Goal: Task Accomplishment & Management: Manage account settings

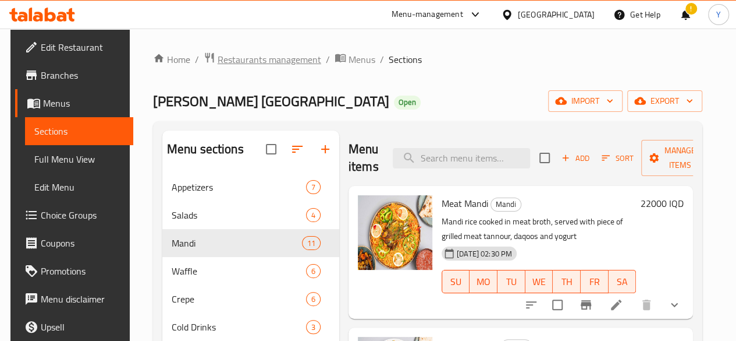
click at [290, 59] on span "Restaurants management" at bounding box center [270, 59] width 104 height 14
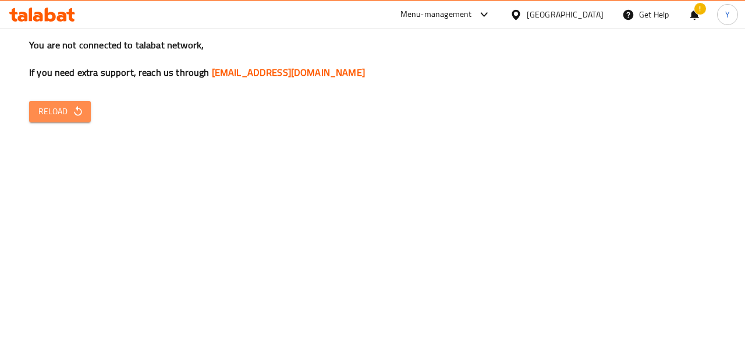
click at [73, 116] on icon "button" at bounding box center [78, 111] width 12 height 12
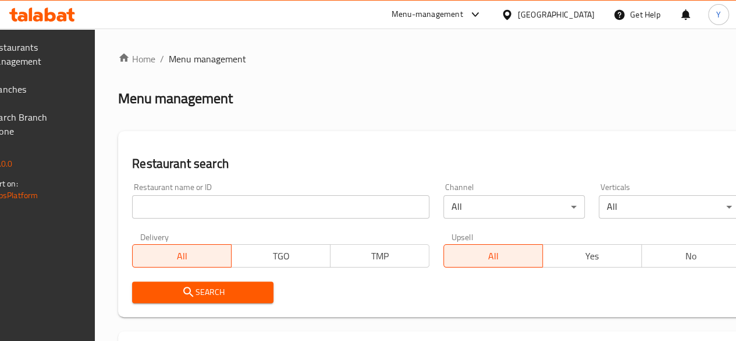
click at [227, 204] on input "search" at bounding box center [280, 206] width 297 height 23
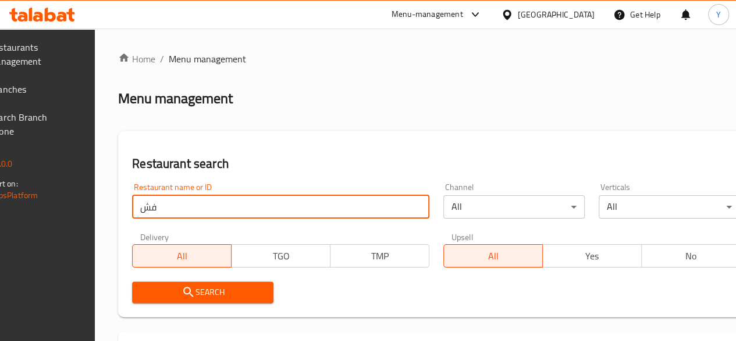
type input "ف"
type input "taha abu al kass"
click button "Search" at bounding box center [202, 292] width 141 height 22
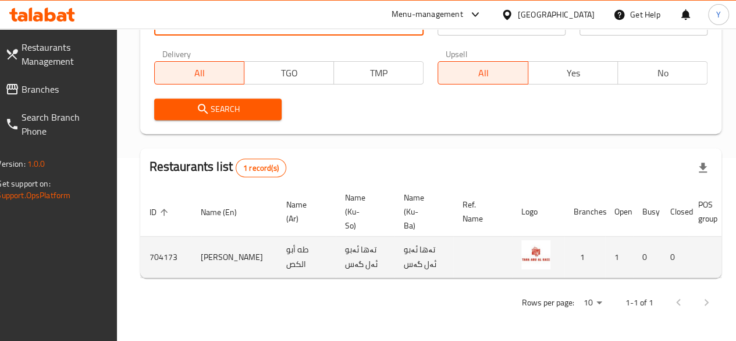
scroll to position [0, 114]
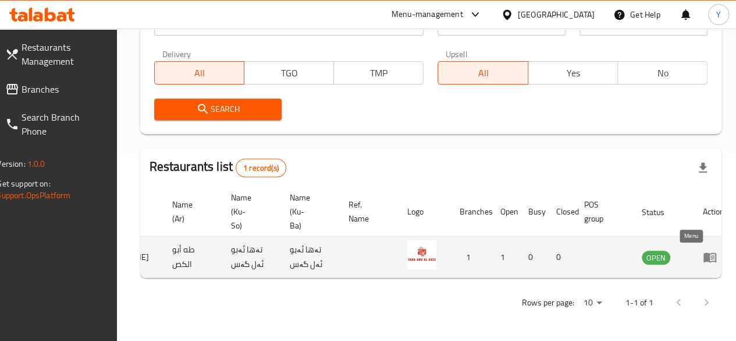
click at [704, 253] on icon "enhanced table" at bounding box center [710, 258] width 13 height 10
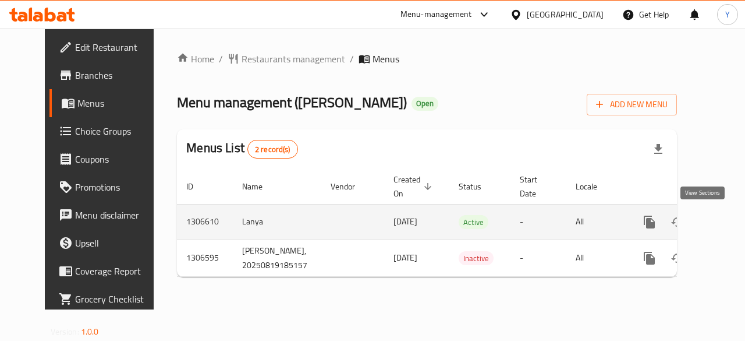
click at [719, 226] on link "enhanced table" at bounding box center [733, 222] width 28 height 28
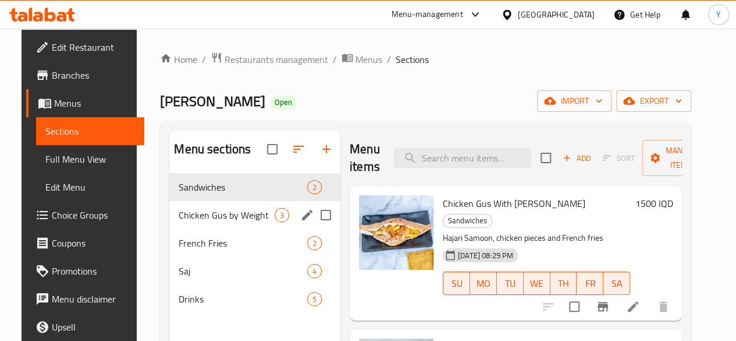
scroll to position [163, 0]
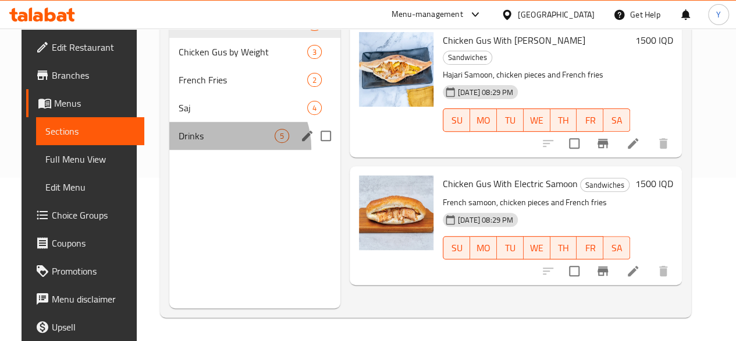
click at [211, 150] on div "Drinks 5" at bounding box center [254, 136] width 171 height 28
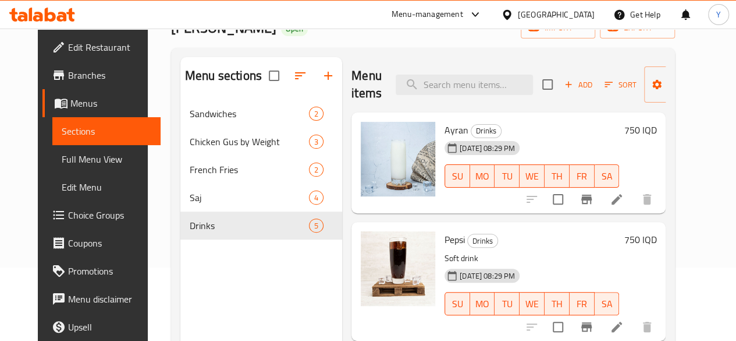
scroll to position [73, 0]
click at [624, 201] on icon at bounding box center [617, 200] width 14 height 14
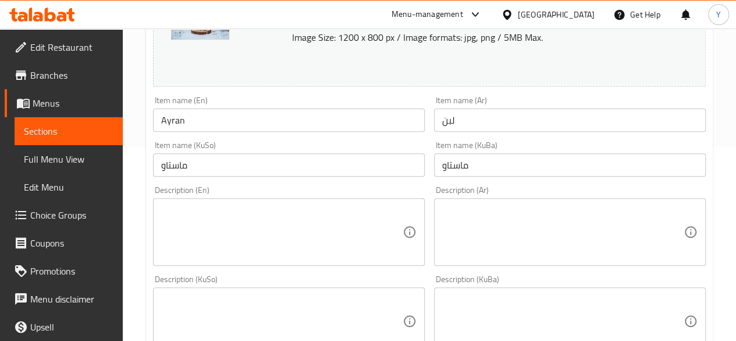
scroll to position [193, 0]
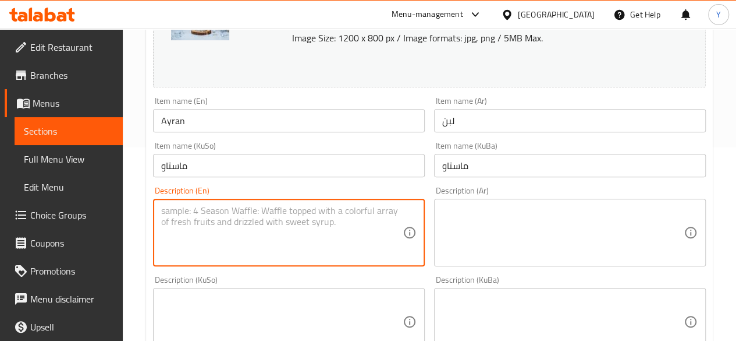
click at [279, 218] on textarea at bounding box center [282, 232] width 242 height 55
click at [522, 216] on textarea at bounding box center [563, 232] width 242 height 55
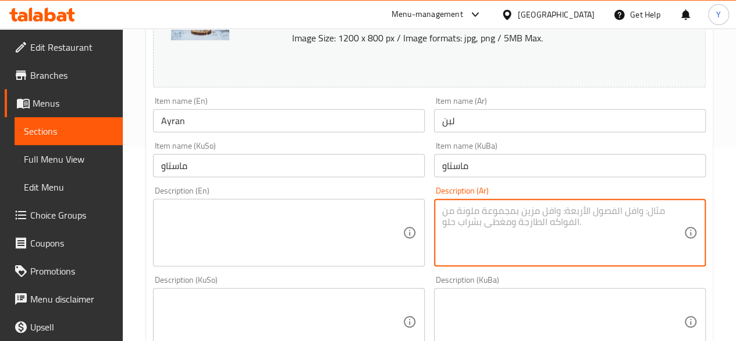
click at [502, 218] on textarea at bounding box center [563, 232] width 242 height 55
paste textarea "لبن طازج"
type textarea "لبن طازج"
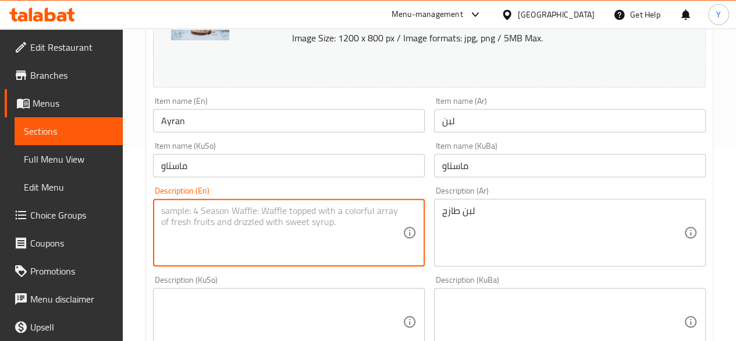
click at [327, 212] on textarea at bounding box center [282, 232] width 242 height 55
click at [224, 217] on textarea at bounding box center [282, 232] width 242 height 55
paste textarea "Fresh"
click at [173, 123] on input "Ayran" at bounding box center [289, 120] width 272 height 23
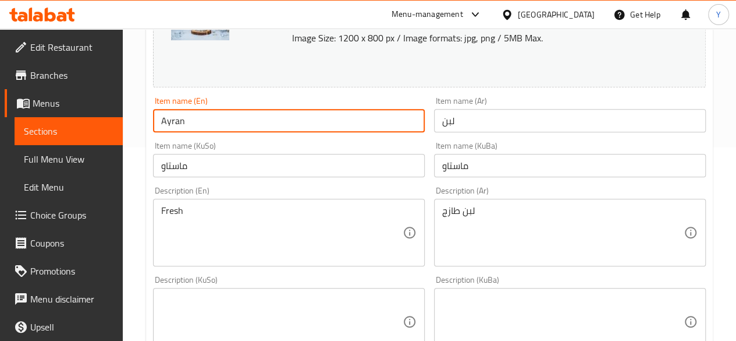
click at [173, 123] on input "Ayran" at bounding box center [289, 120] width 272 height 23
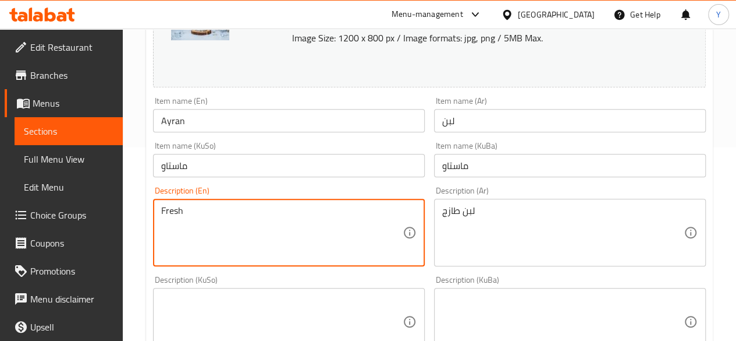
paste textarea "Ayran"
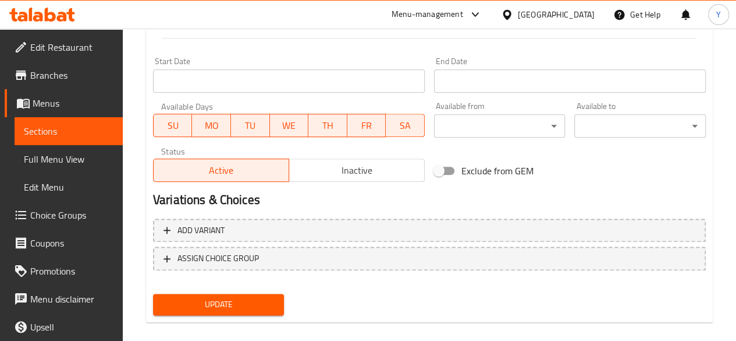
scroll to position [633, 0]
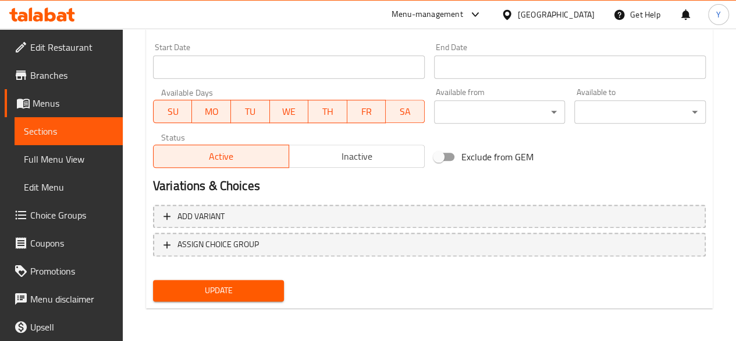
type textarea "Fresh Ayran"
click at [225, 291] on span "Update" at bounding box center [218, 290] width 113 height 15
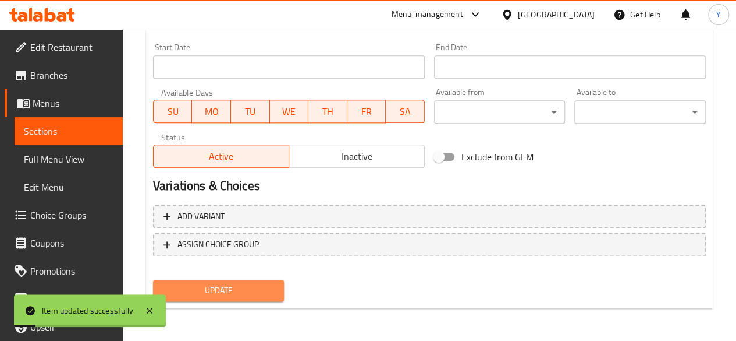
click at [225, 291] on span "Update" at bounding box center [218, 290] width 113 height 15
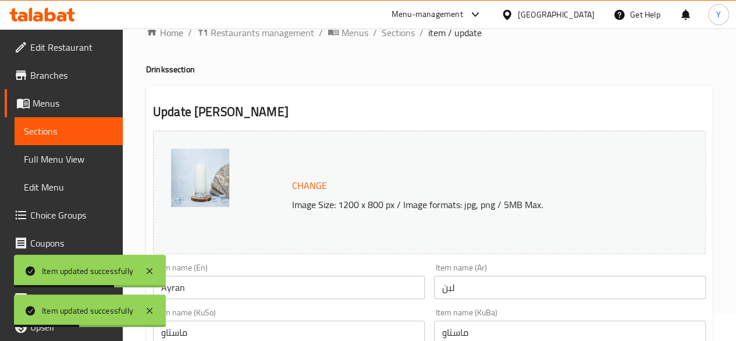
scroll to position [26, 0]
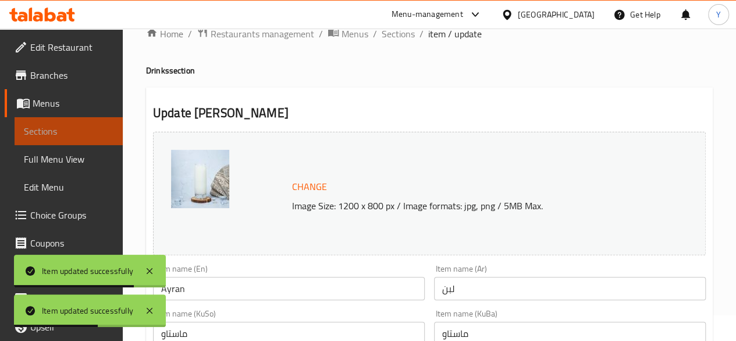
click at [75, 132] on span "Sections" at bounding box center [69, 131] width 90 height 14
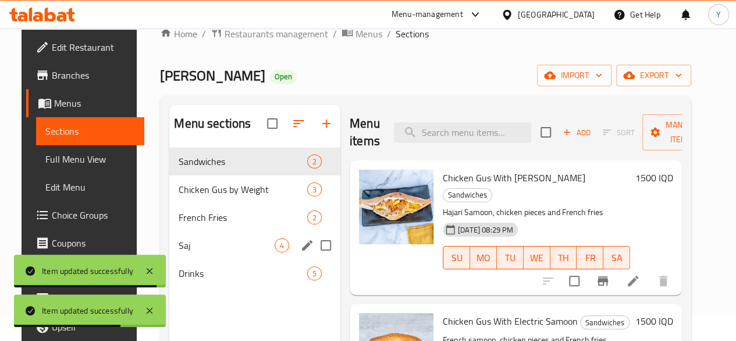
scroll to position [163, 0]
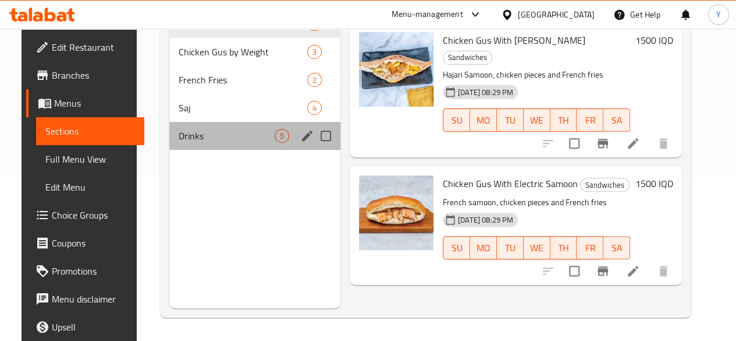
click at [243, 150] on div "Drinks 5" at bounding box center [254, 136] width 171 height 28
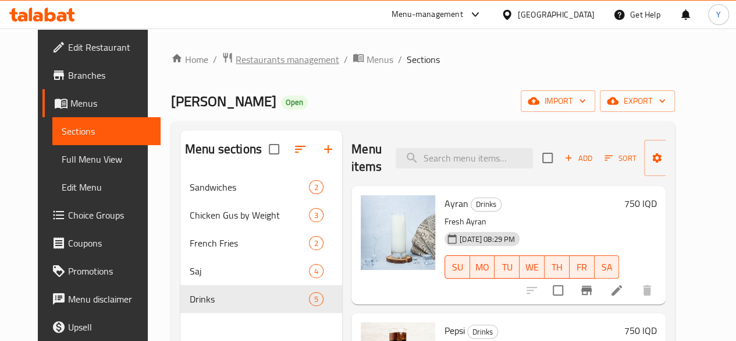
click at [268, 56] on span "Restaurants management" at bounding box center [288, 59] width 104 height 14
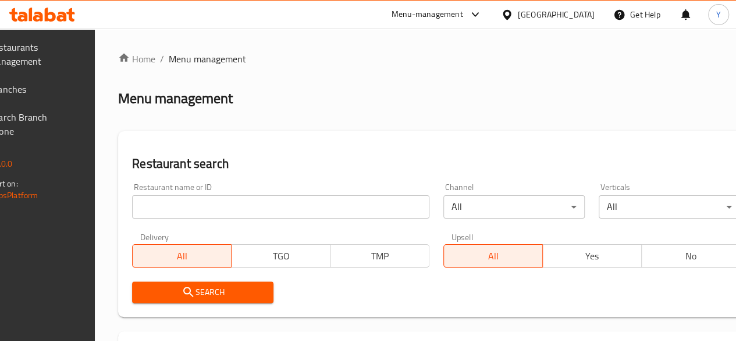
click at [196, 205] on input "search" at bounding box center [280, 206] width 297 height 23
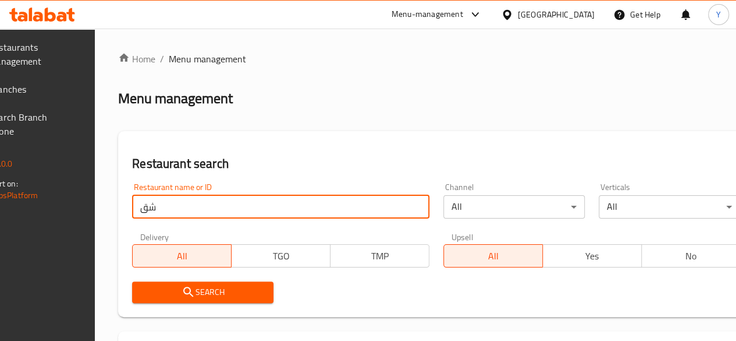
type input "ش"
type input "Arabi Can"
click button "Search" at bounding box center [202, 292] width 141 height 22
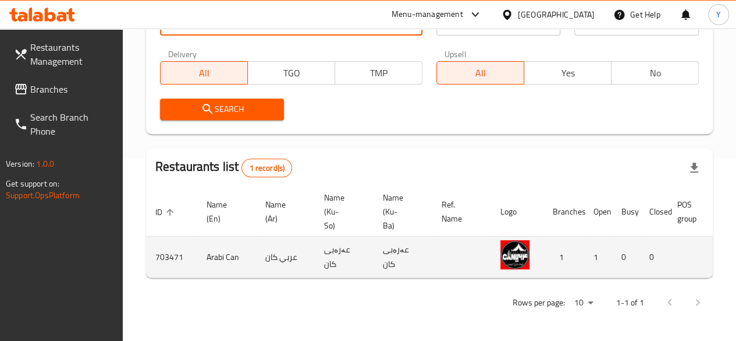
scroll to position [0, 114]
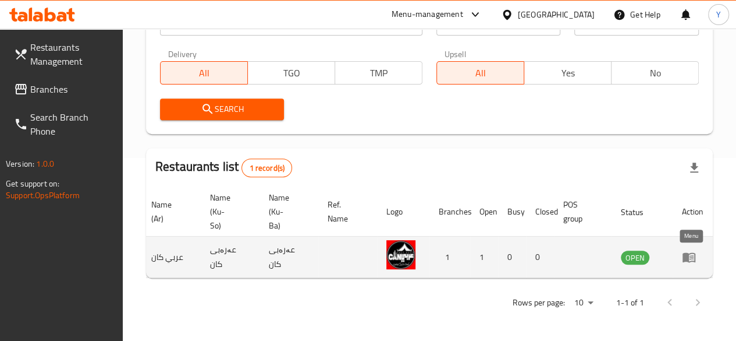
click at [698, 250] on link "enhanced table" at bounding box center [693, 257] width 22 height 14
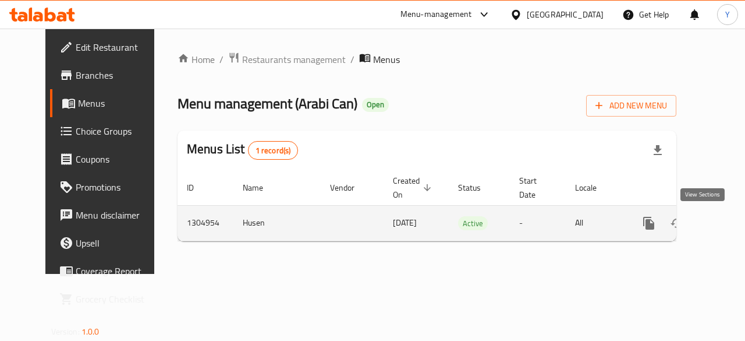
click at [726, 226] on icon "enhanced table" at bounding box center [733, 223] width 14 height 14
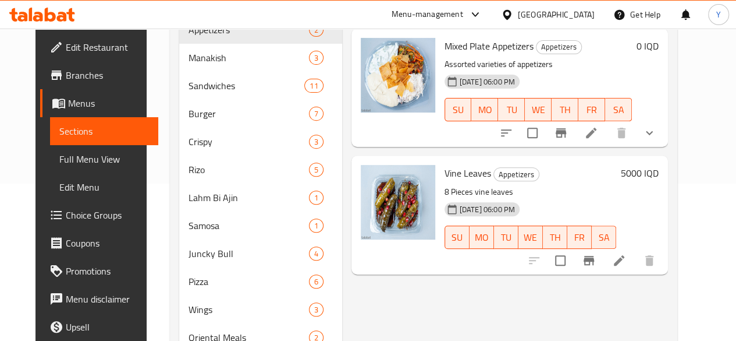
scroll to position [158, 0]
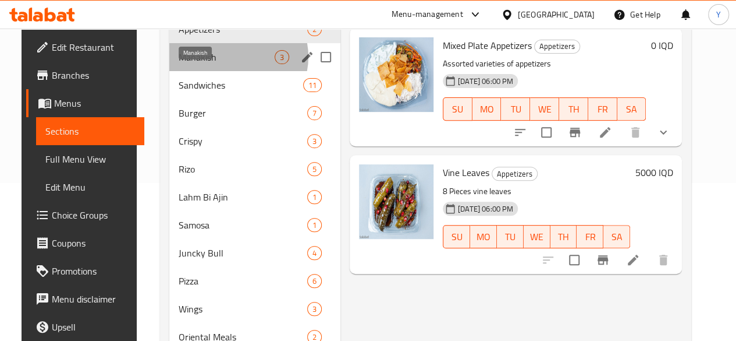
click at [221, 64] on span "Manakish" at bounding box center [227, 57] width 96 height 14
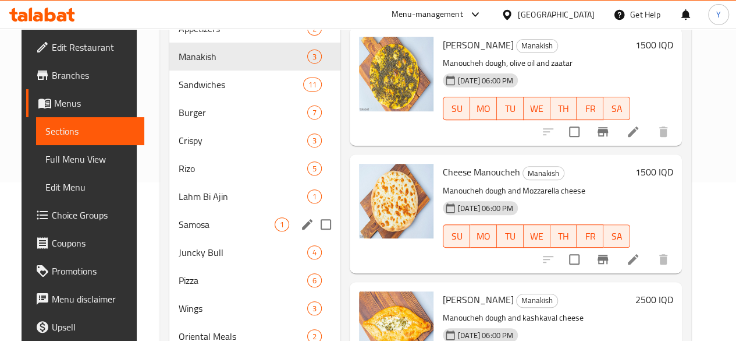
scroll to position [157, 0]
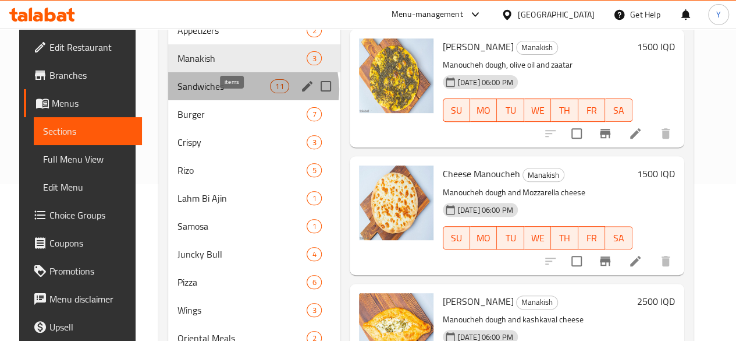
click at [271, 92] on span "11" at bounding box center [279, 86] width 17 height 11
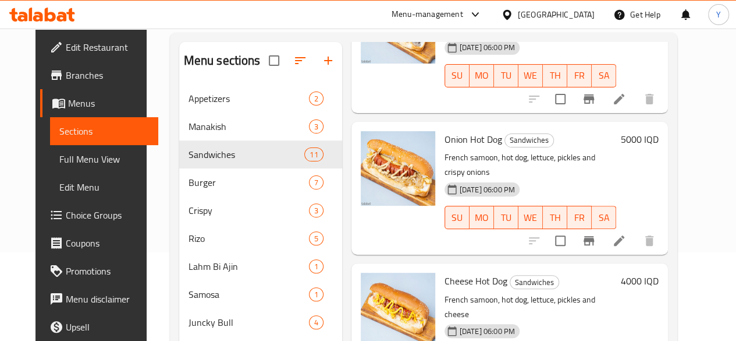
scroll to position [88, 0]
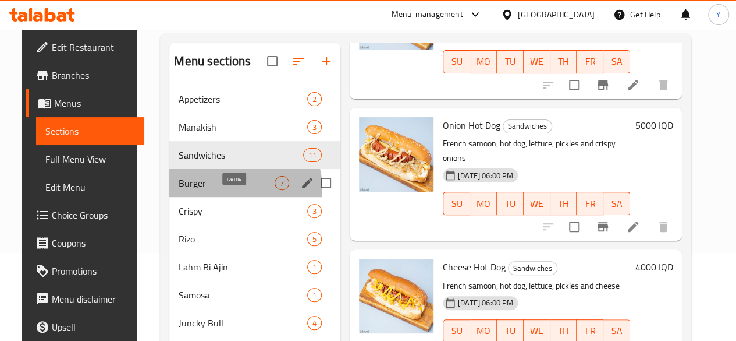
click at [275, 189] on span "7" at bounding box center [281, 183] width 13 height 11
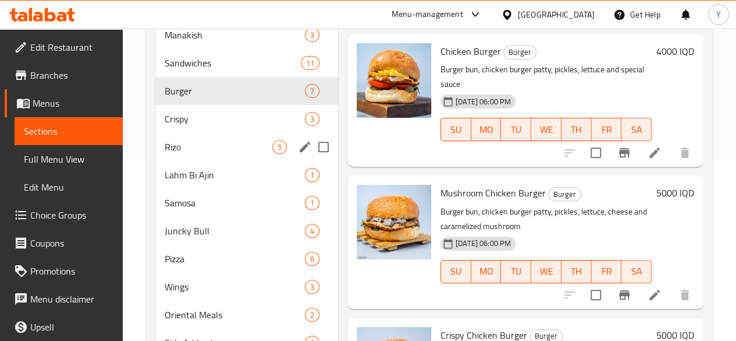
scroll to position [179, 0]
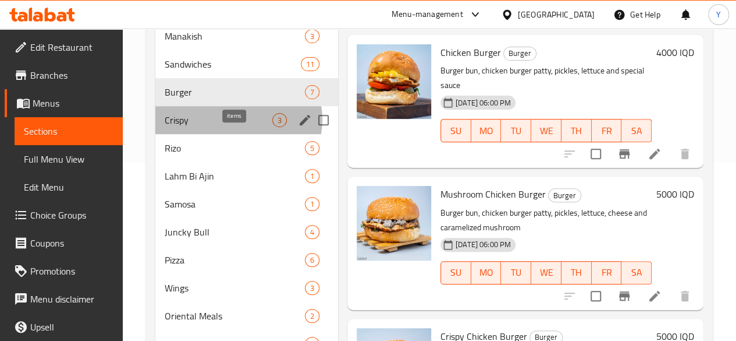
click at [273, 126] on span "3" at bounding box center [279, 120] width 13 height 11
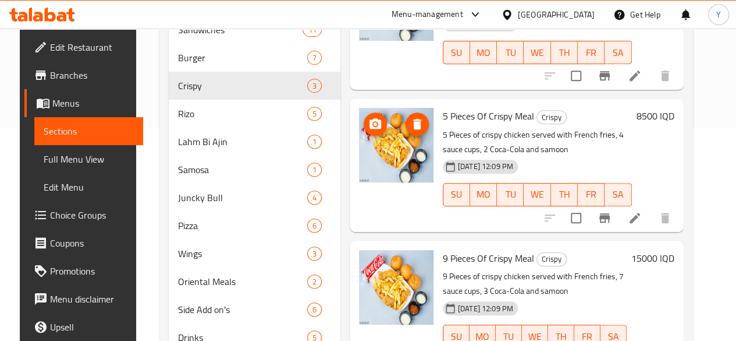
scroll to position [221, 0]
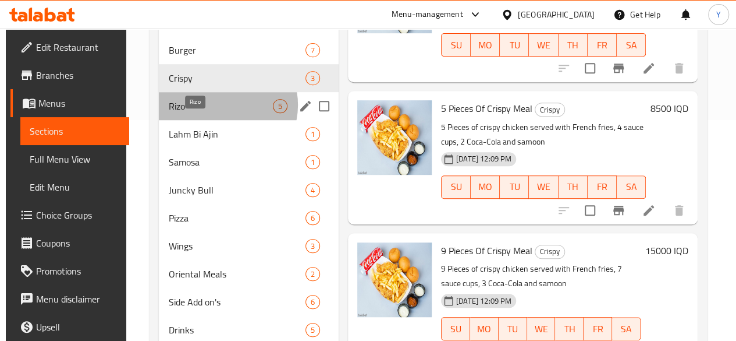
click at [219, 113] on span "Rizo" at bounding box center [220, 106] width 104 height 14
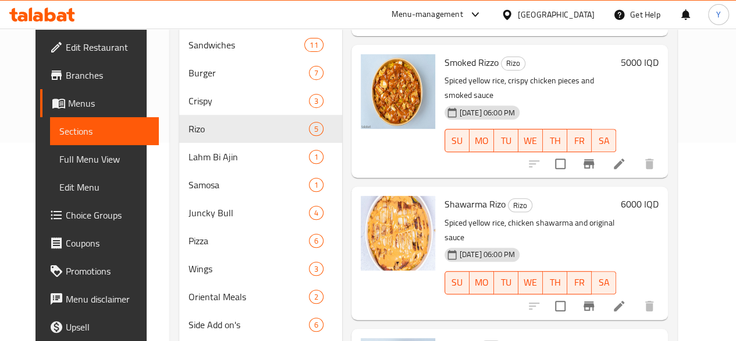
scroll to position [278, 0]
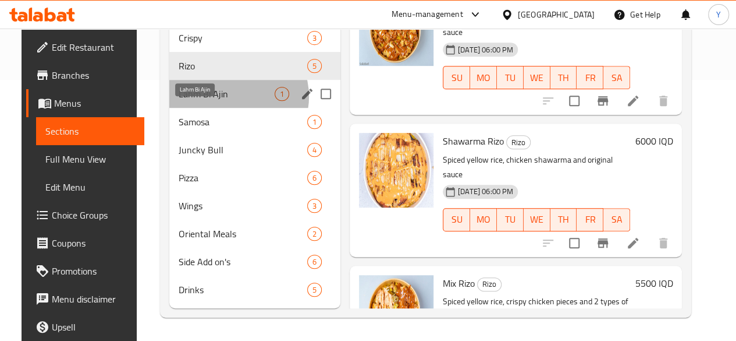
click at [219, 97] on span "Lahm Bi Ajin" at bounding box center [227, 94] width 96 height 14
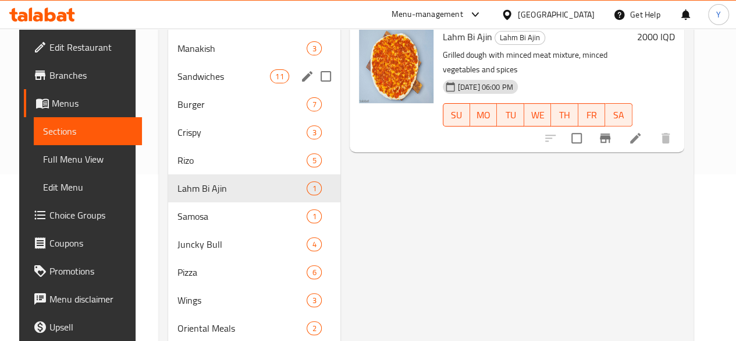
scroll to position [168, 0]
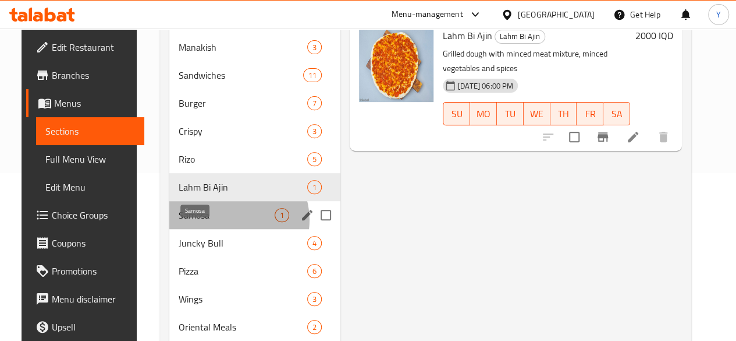
click at [221, 222] on span "Samosa" at bounding box center [227, 215] width 96 height 14
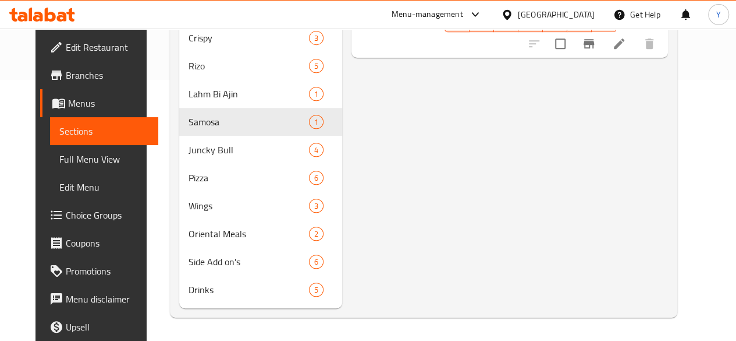
scroll to position [278, 0]
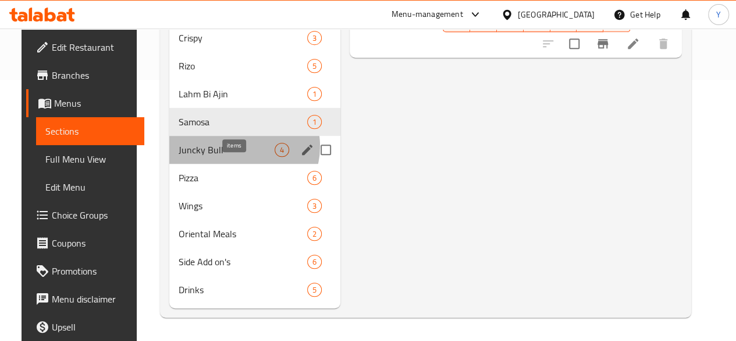
click at [275, 147] on span "4" at bounding box center [281, 149] width 13 height 11
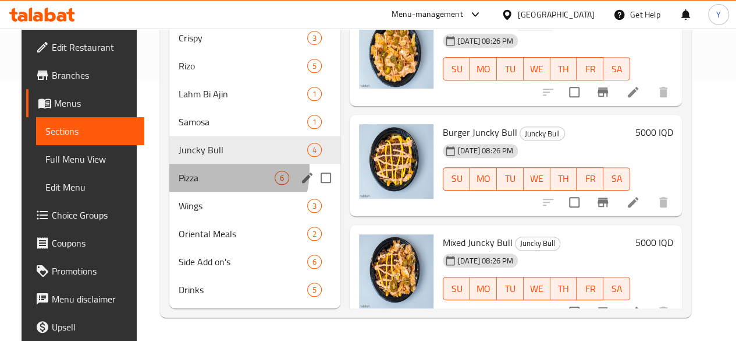
click at [185, 169] on div "Pizza 6" at bounding box center [254, 178] width 171 height 28
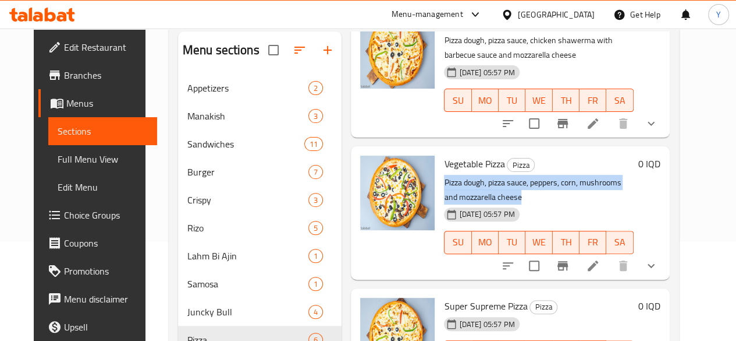
drag, startPoint x: 395, startPoint y: 166, endPoint x: 657, endPoint y: 168, distance: 261.9
click at [633, 175] on p "Pizza dough, pizza sauce, peppers, corn, mushrooms and mozzarella cheese" at bounding box center [538, 189] width 189 height 29
copy p "Pizza dough, pizza sauce, peppers, corn, mushrooms and mozzarella cheese"
click at [598, 260] on icon at bounding box center [593, 265] width 10 height 10
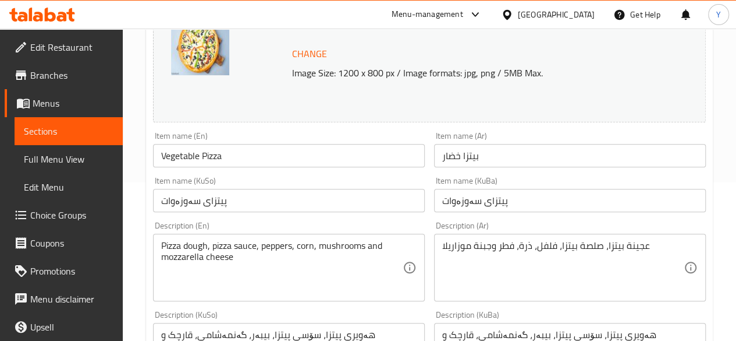
scroll to position [159, 0]
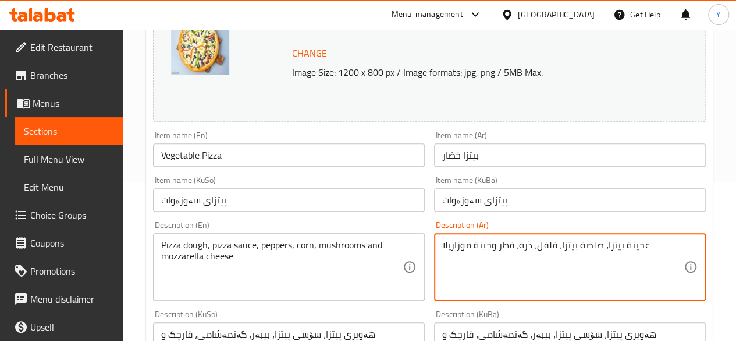
click at [606, 243] on textarea "عجينة بيتزا، صلصة بيتزا، فلفل، ذرة، فطر وجبنة موزاريلا" at bounding box center [563, 266] width 242 height 55
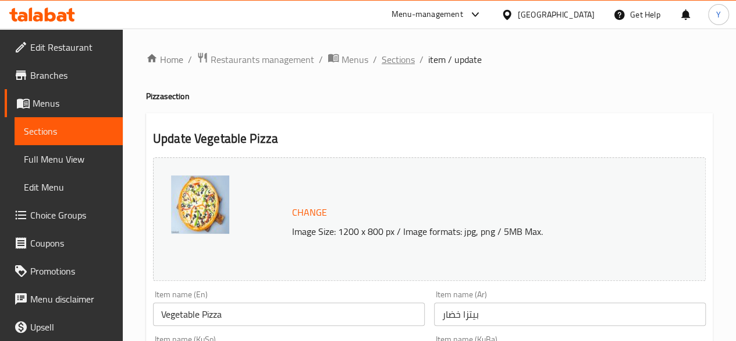
click at [391, 60] on span "Sections" at bounding box center [398, 59] width 33 height 14
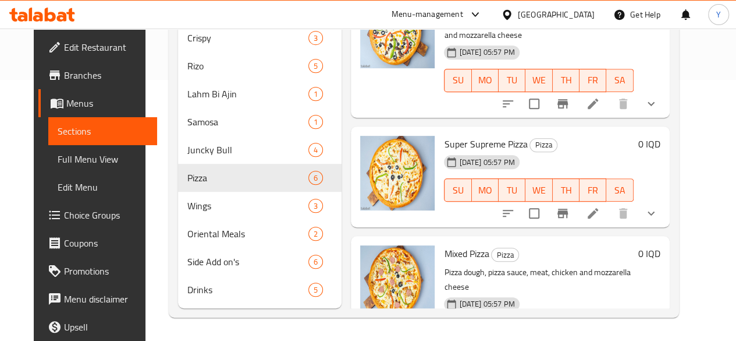
scroll to position [302, 0]
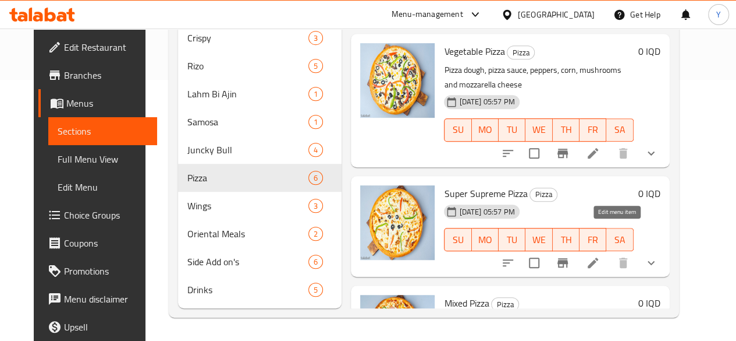
click at [600, 256] on icon at bounding box center [593, 263] width 14 height 14
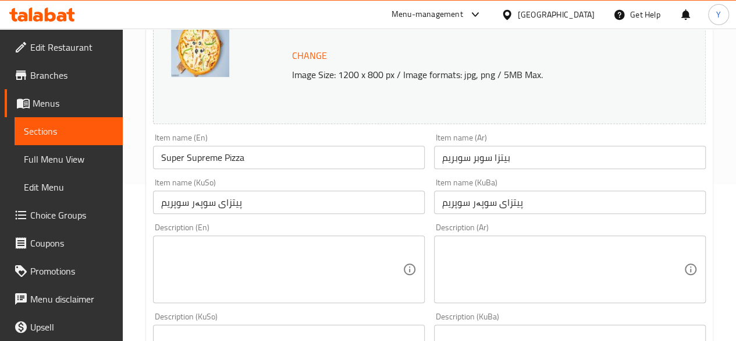
scroll to position [222, 0]
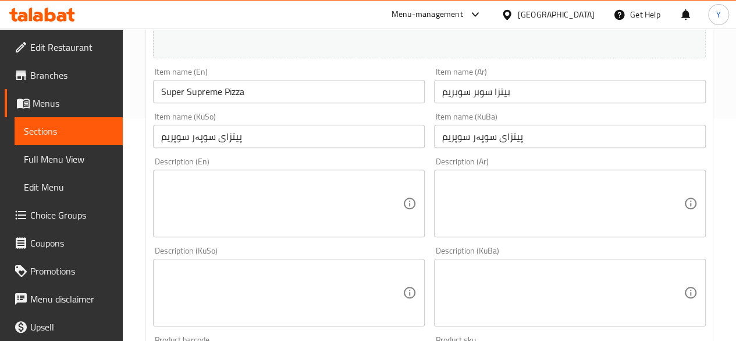
click at [259, 190] on textarea at bounding box center [282, 203] width 242 height 55
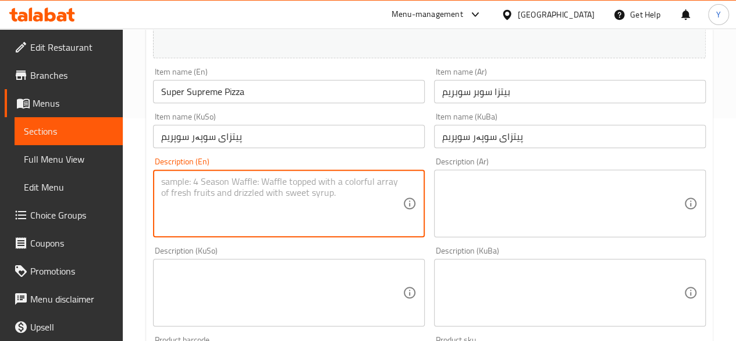
paste textarea "Pizza dough, pizza sauce, peppers, corn, mushrooms and mozzarella cheese"
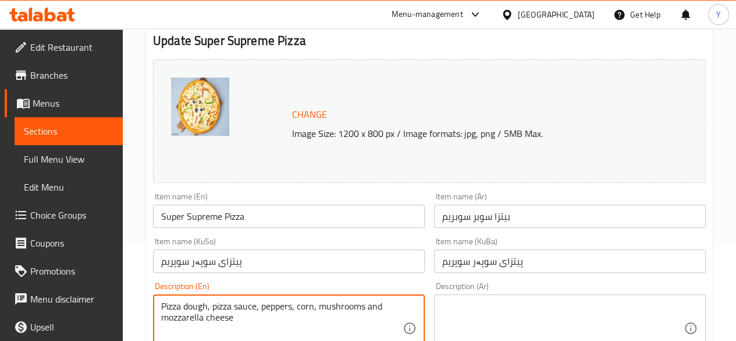
scroll to position [97, 0]
type textarea "Pizza dough, pizza sauce, peppers, corn, mushrooms and mozzarella cheese"
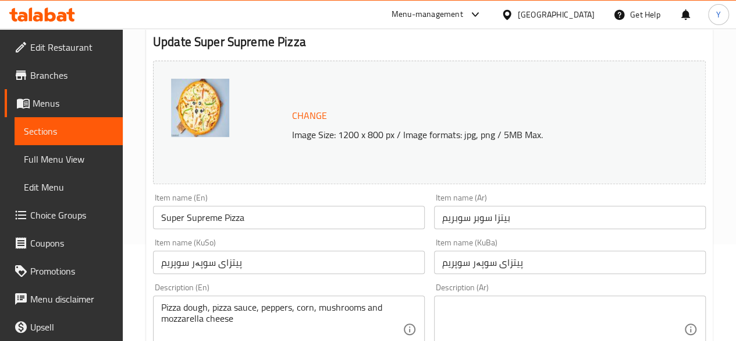
click at [247, 182] on div "Change Image Size: 1200 x 800 px / Image formats: jpg, png / 5MB Max." at bounding box center [429, 122] width 553 height 123
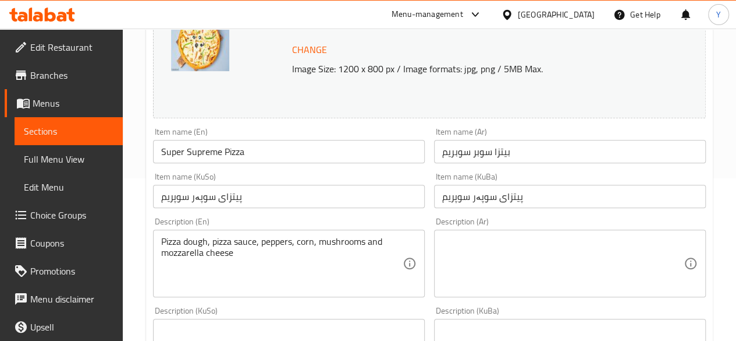
scroll to position [163, 0]
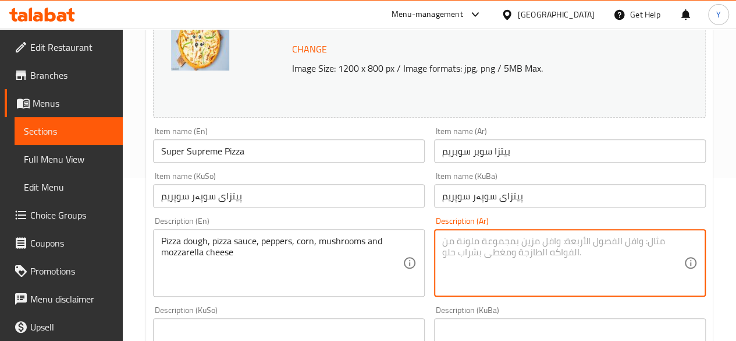
click at [470, 256] on textarea at bounding box center [563, 262] width 242 height 55
paste textarea "Pizza dough, pizza sauce, peppers, corn, mushrooms and mozzarella cheese"
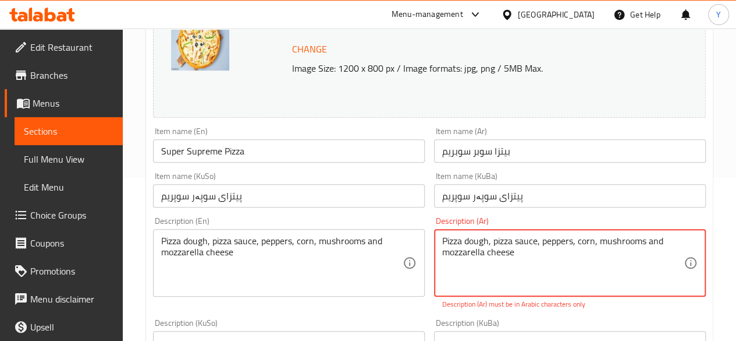
click at [573, 256] on textarea "Pizza dough, pizza sauce, peppers, corn, mushrooms and mozzarella cheese" at bounding box center [563, 262] width 242 height 55
paste textarea "عجينة بيتزا، صلصة بيتزا، فلفل، ذرة، فطر وجبنة موزاريلا"
type textarea "عجينة بيتزا، صلصة بيتزا، فلفل، ذرة، فطر وجبنة موزاريلا"
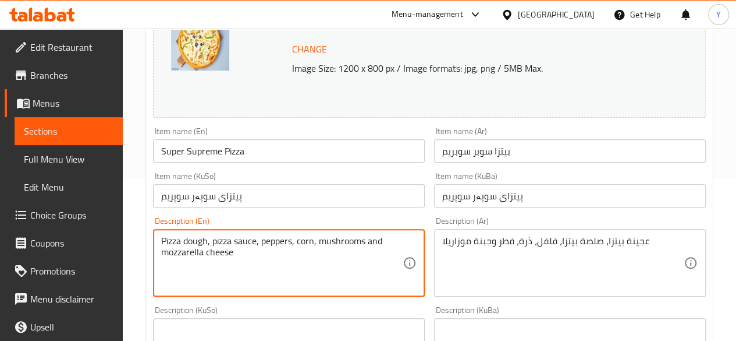
click at [304, 239] on textarea "Pizza dough, pizza sauce, peppers, corn, mushrooms and mozzarella cheese" at bounding box center [282, 262] width 242 height 55
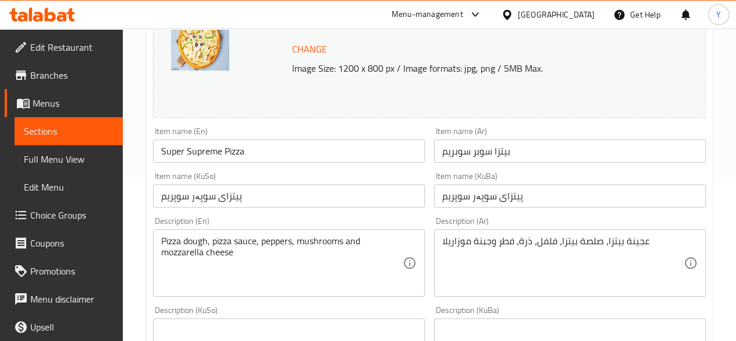
click at [203, 51] on img at bounding box center [200, 41] width 58 height 58
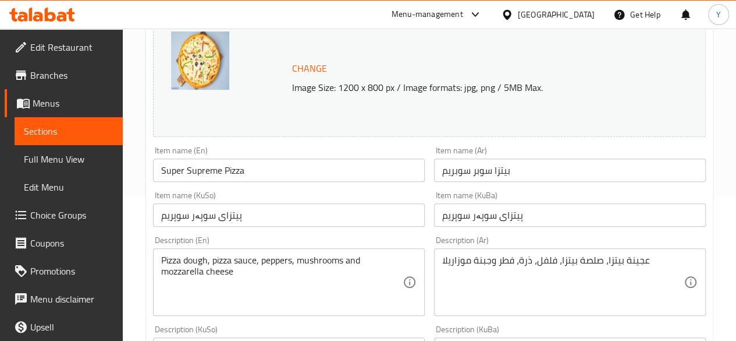
scroll to position [144, 0]
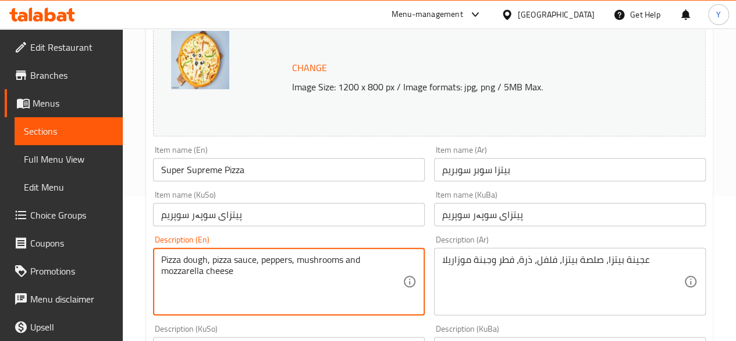
click at [328, 259] on textarea "Pizza dough, pizza sauce, peppers, mushrooms and mozzarella cheese" at bounding box center [282, 281] width 242 height 55
click at [211, 259] on textarea "Pizza dough, pizza sauce, peppers,and mozzarella cheese" at bounding box center [282, 281] width 242 height 55
click at [212, 258] on textarea "Pizza dough,chicken, pizza sauce, peppers,and mozzarella cheese" at bounding box center [282, 281] width 242 height 55
click at [330, 261] on textarea "Pizza dough, chicken, pizza sauce, peppers,and mozzarella cheese" at bounding box center [282, 281] width 242 height 55
type textarea "Pizza dough, chicken, pizza sauce, peppers, and mozzarella cheese"
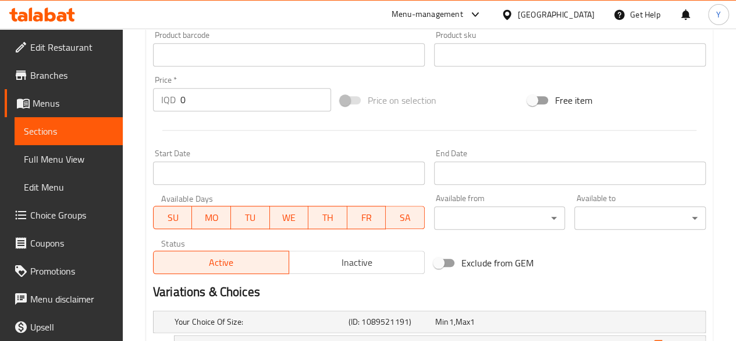
scroll to position [657, 0]
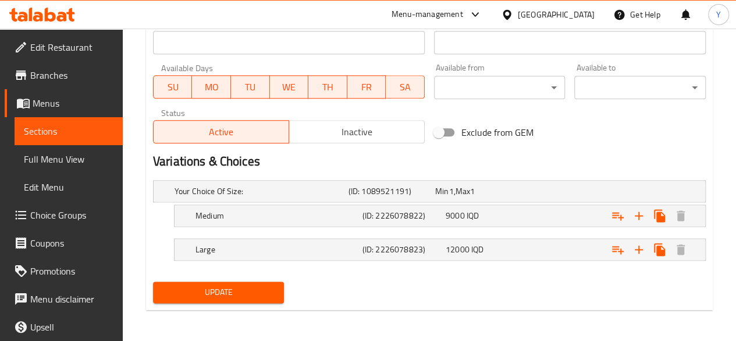
type textarea "عجينة بيتزا، دجاج, صلصة بيتزا، فلفل، ذرة، فطر وجبنة موزاريلا"
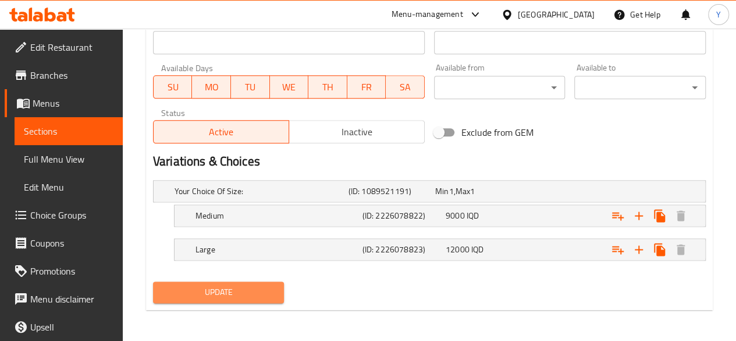
click at [271, 285] on span "Update" at bounding box center [218, 292] width 113 height 15
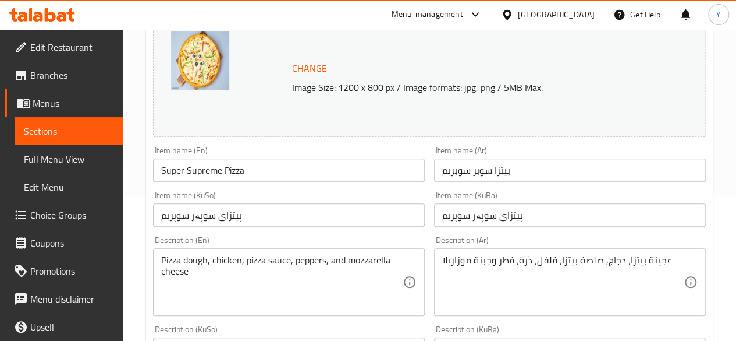
scroll to position [0, 0]
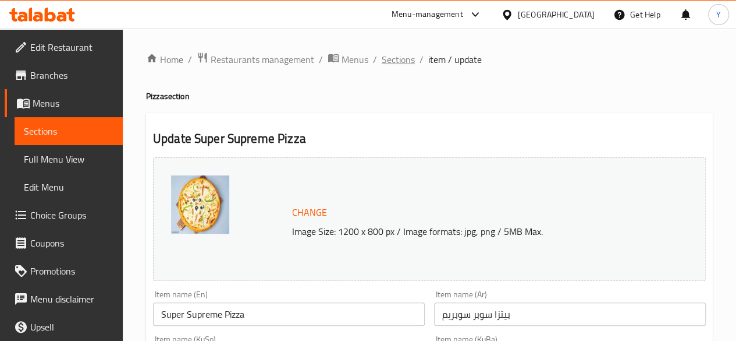
click at [406, 59] on span "Sections" at bounding box center [398, 59] width 33 height 14
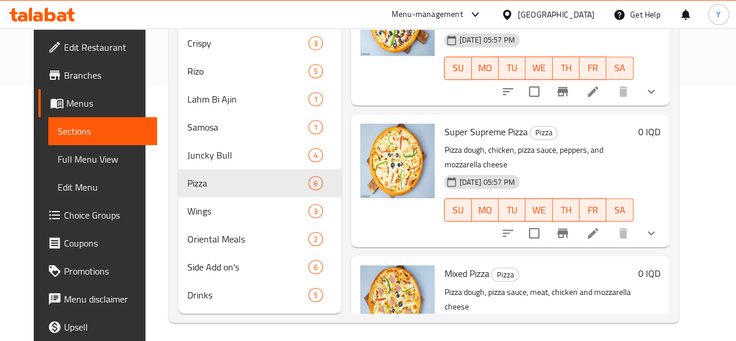
scroll to position [278, 0]
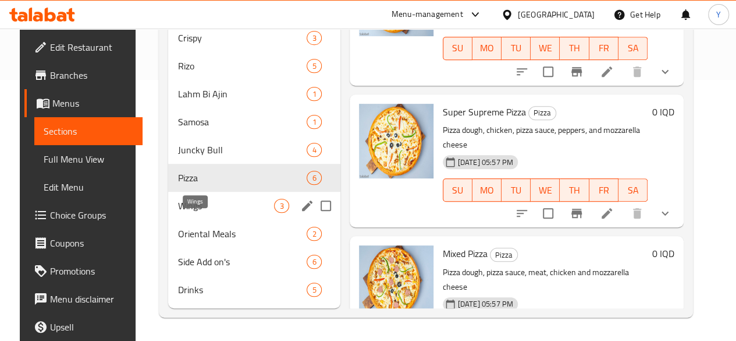
click at [208, 199] on span "Wings" at bounding box center [226, 205] width 97 height 14
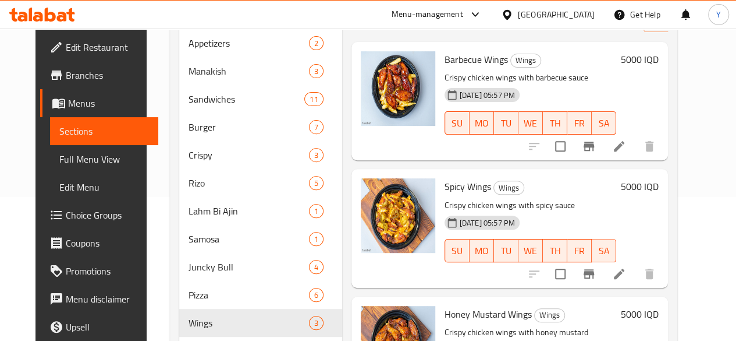
scroll to position [278, 0]
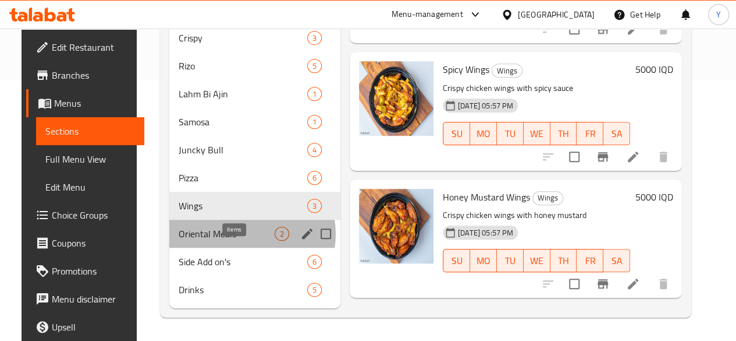
click at [275, 235] on span "2" at bounding box center [281, 233] width 13 height 11
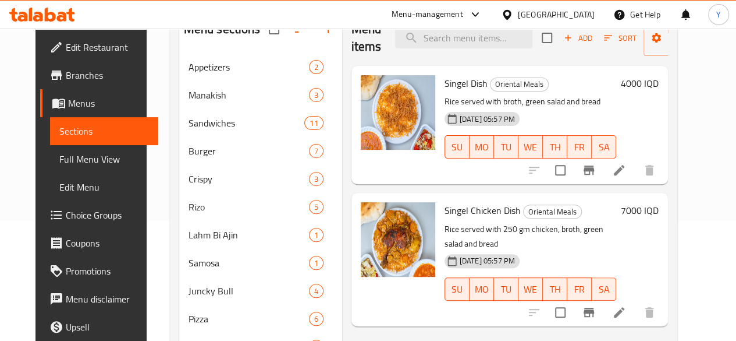
scroll to position [278, 0]
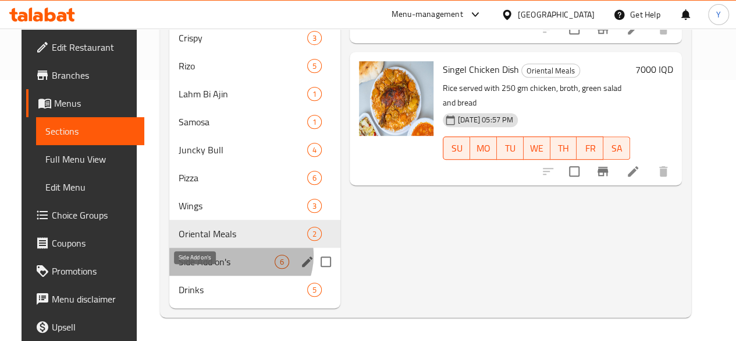
click at [226, 256] on span "Side Add on's" at bounding box center [227, 261] width 96 height 14
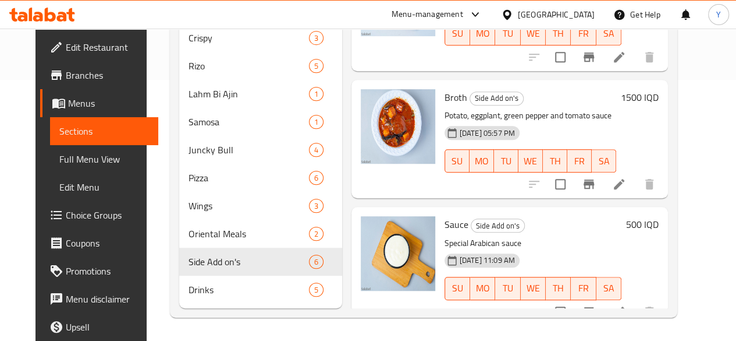
scroll to position [278, 0]
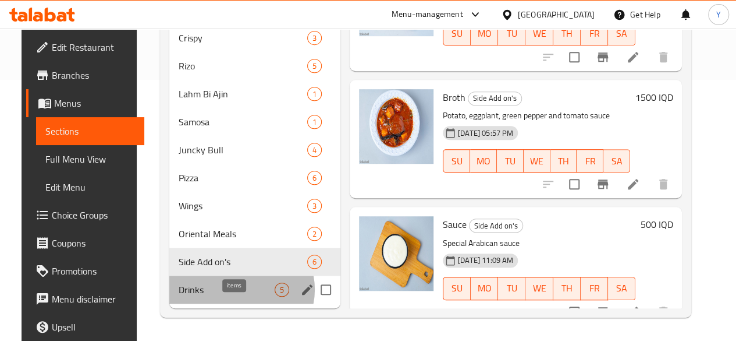
click at [275, 290] on span "5" at bounding box center [281, 289] width 13 height 11
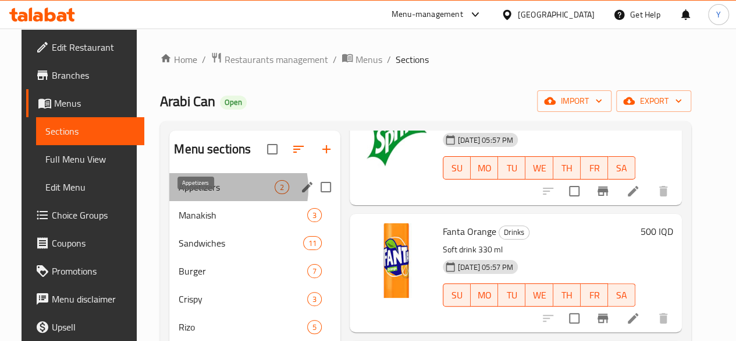
click at [217, 194] on span "Appetizers" at bounding box center [227, 187] width 96 height 14
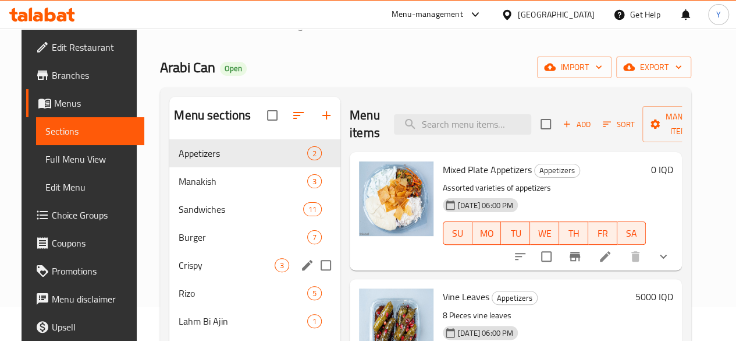
scroll to position [278, 0]
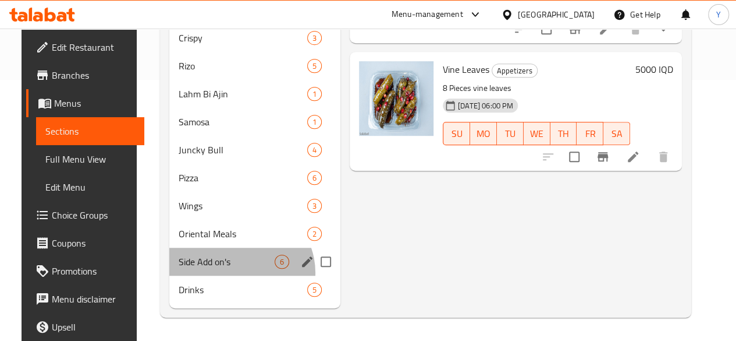
click at [226, 273] on div "Side Add on's 6" at bounding box center [254, 261] width 171 height 28
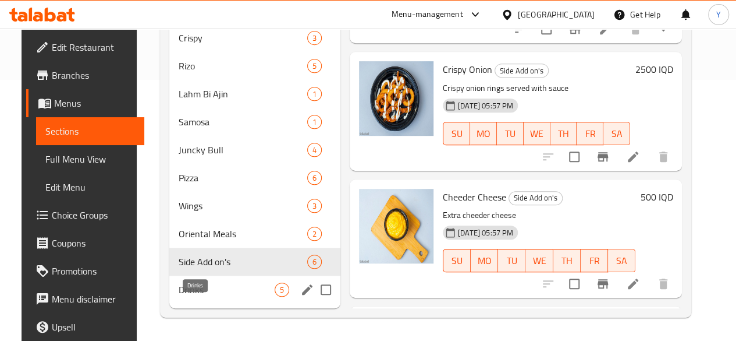
click at [226, 296] on span "Drinks" at bounding box center [227, 289] width 96 height 14
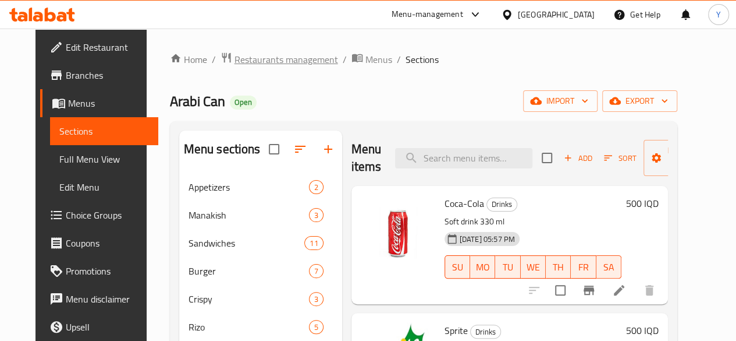
click at [273, 61] on span "Restaurants management" at bounding box center [287, 59] width 104 height 14
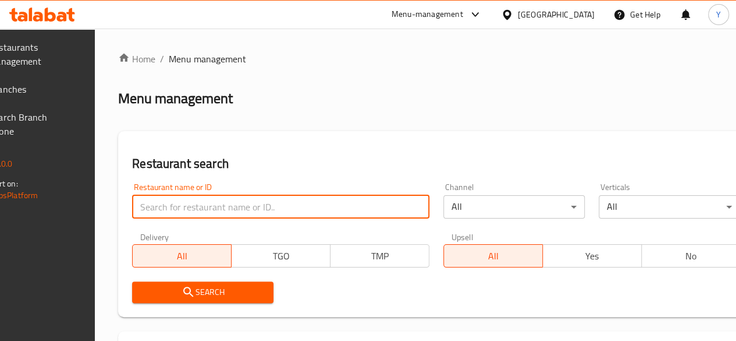
click at [201, 201] on input "search" at bounding box center [280, 206] width 297 height 23
type input "ف"
type input "taha abu al kass"
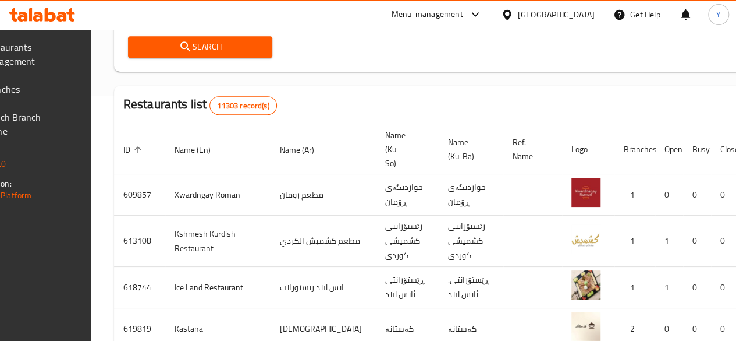
scroll to position [235, 0]
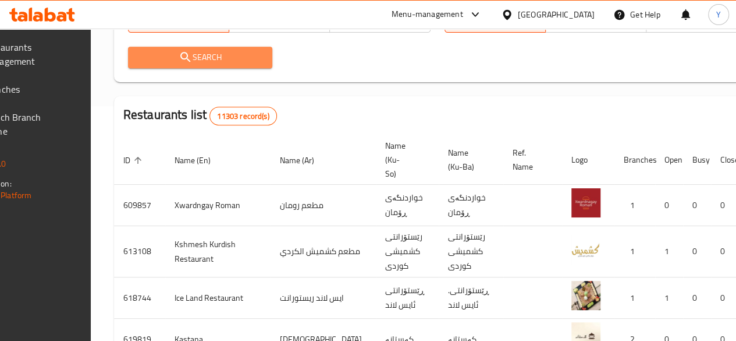
click at [270, 65] on button "Search" at bounding box center [200, 58] width 144 height 22
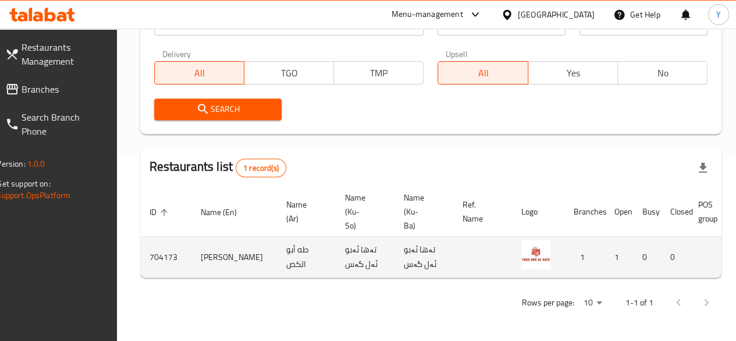
scroll to position [0, 114]
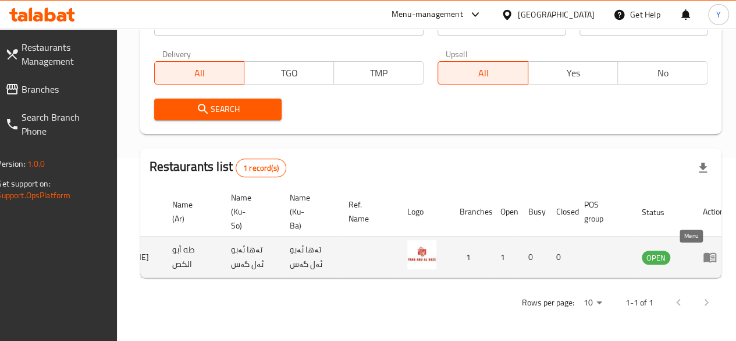
click at [703, 250] on link "enhanced table" at bounding box center [714, 257] width 22 height 14
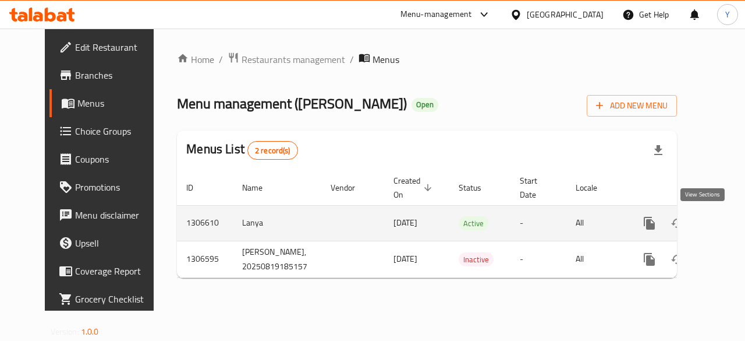
click at [726, 226] on icon "enhanced table" at bounding box center [733, 223] width 14 height 14
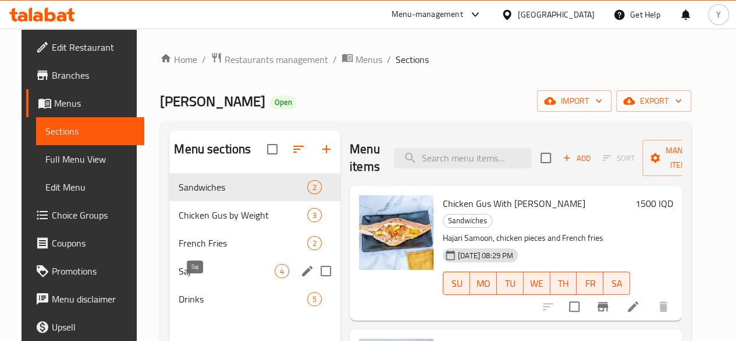
click at [203, 278] on span "Saj" at bounding box center [227, 271] width 96 height 14
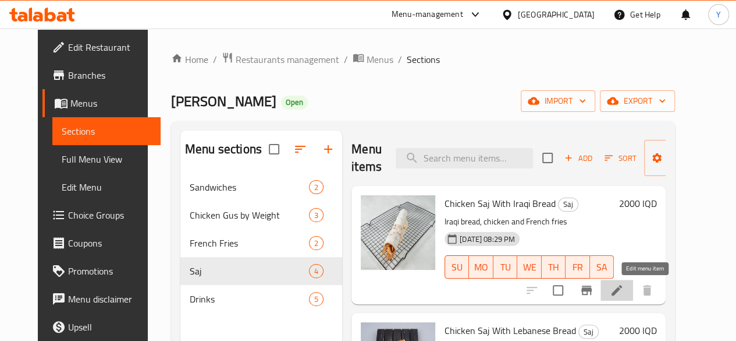
click at [624, 292] on icon at bounding box center [617, 290] width 14 height 14
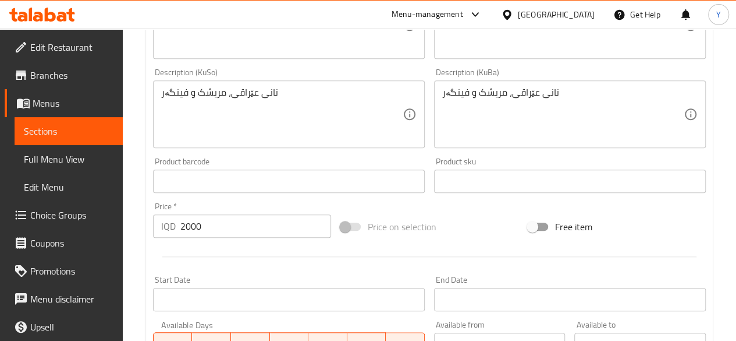
scroll to position [401, 0]
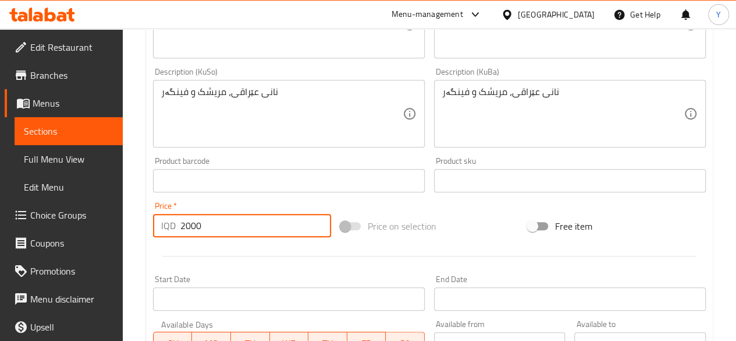
click at [253, 233] on input "2000" at bounding box center [255, 225] width 151 height 23
type input "2"
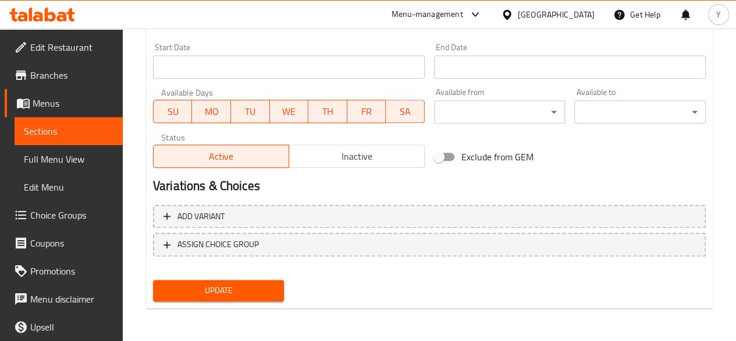
type input "1500"
click at [225, 286] on span "Update" at bounding box center [218, 290] width 113 height 15
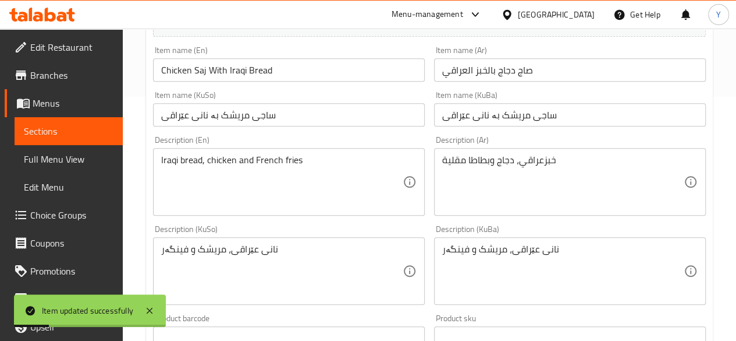
scroll to position [0, 0]
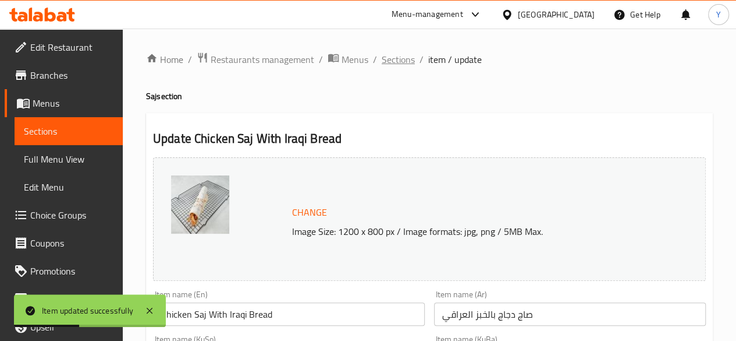
click at [393, 56] on span "Sections" at bounding box center [398, 59] width 33 height 14
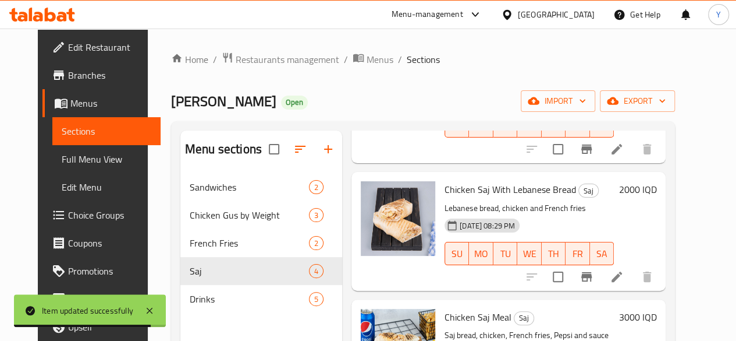
scroll to position [136, 0]
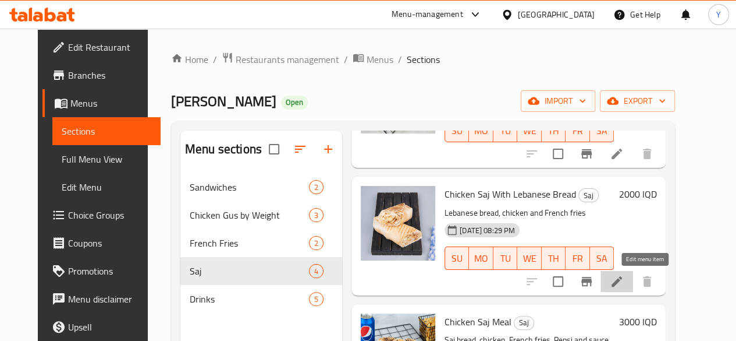
click at [624, 279] on icon at bounding box center [617, 281] width 14 height 14
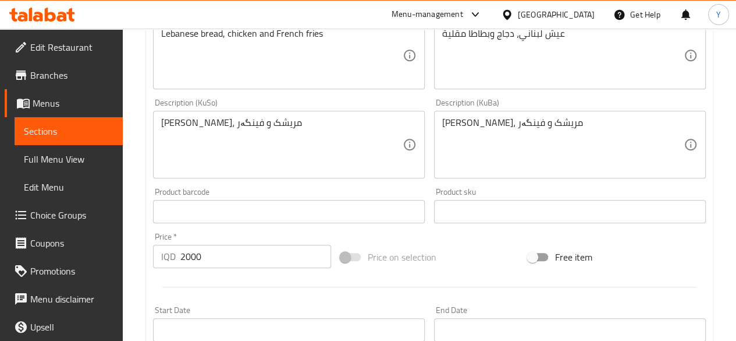
scroll to position [371, 0]
click at [271, 261] on input "2000" at bounding box center [255, 255] width 151 height 23
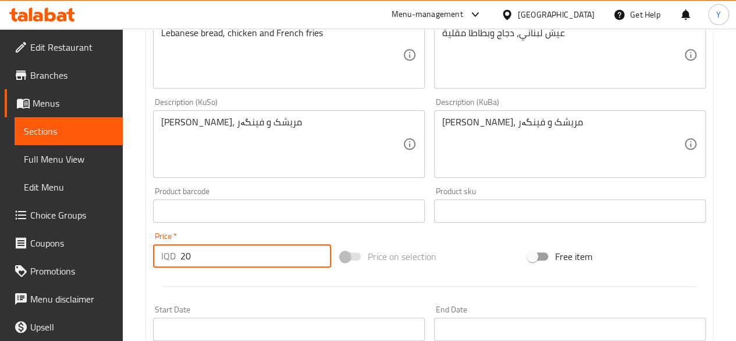
type input "2"
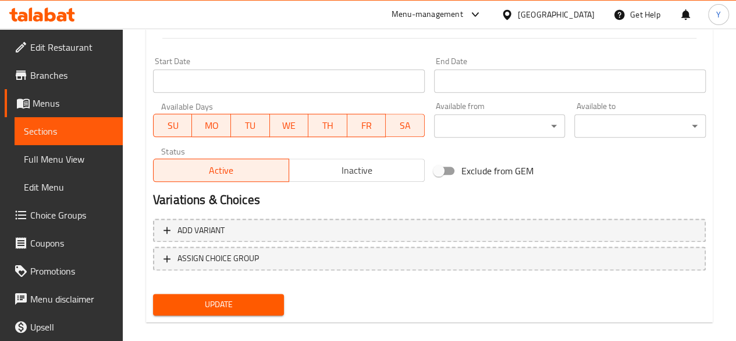
scroll to position [633, 0]
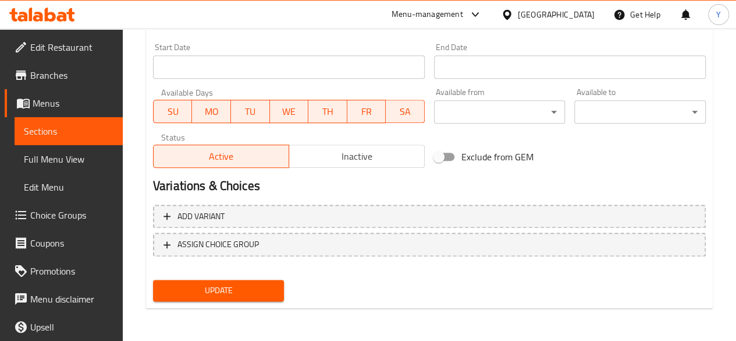
type input "1500"
click at [258, 288] on span "Update" at bounding box center [218, 290] width 113 height 15
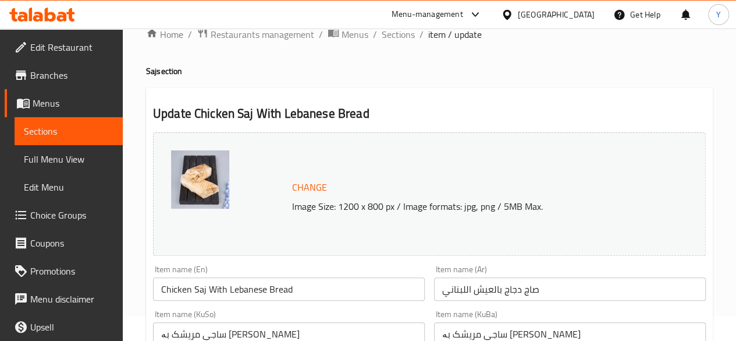
scroll to position [0, 0]
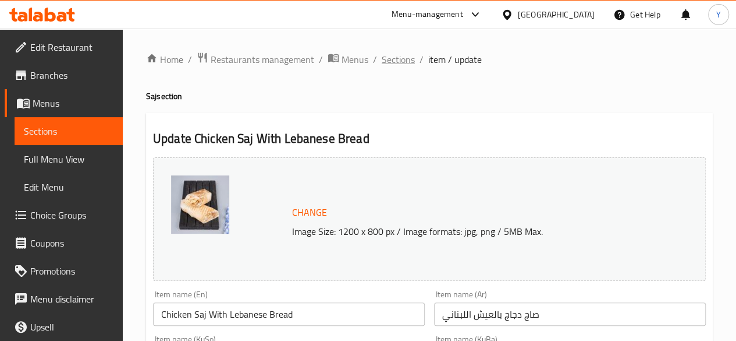
click at [407, 56] on span "Sections" at bounding box center [398, 59] width 33 height 14
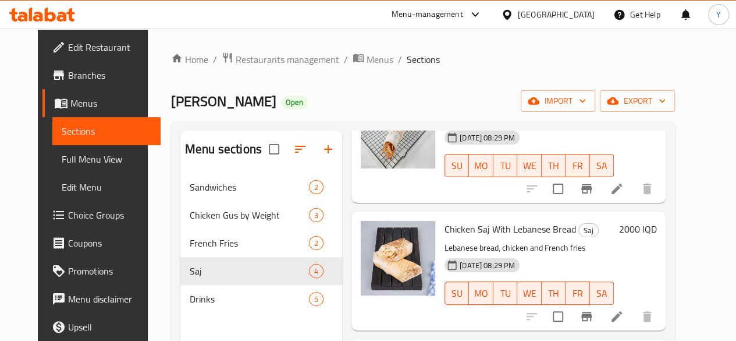
scroll to position [105, 0]
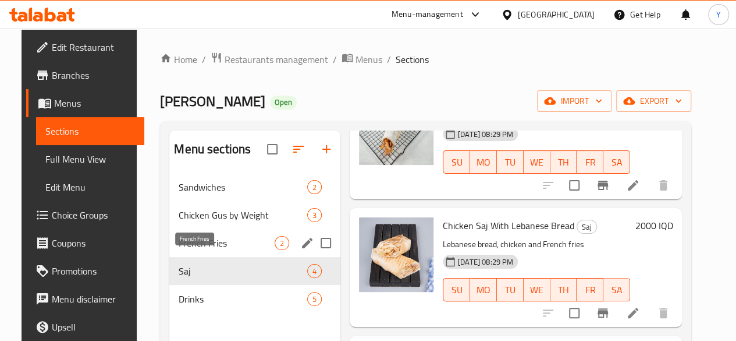
click at [219, 250] on span "French Fries" at bounding box center [227, 243] width 96 height 14
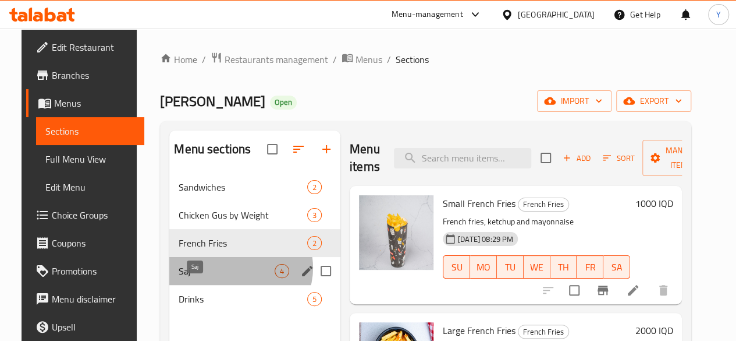
click at [226, 278] on span "Saj" at bounding box center [227, 271] width 96 height 14
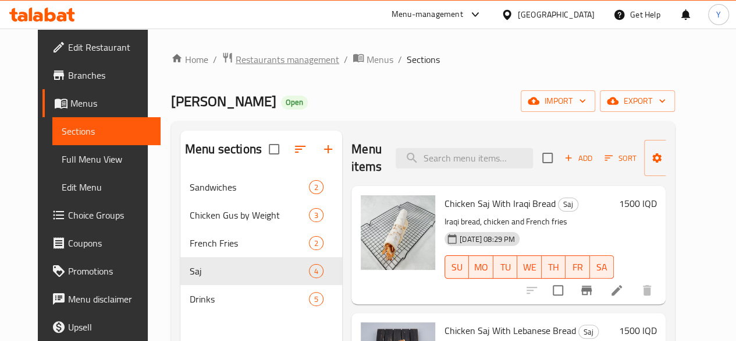
click at [291, 61] on span "Restaurants management" at bounding box center [288, 59] width 104 height 14
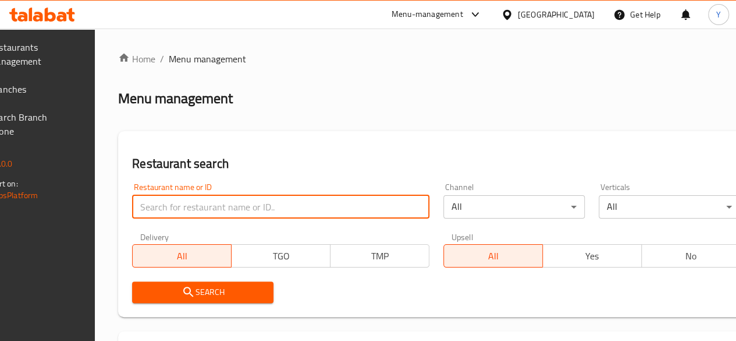
click at [217, 198] on input "search" at bounding box center [280, 206] width 297 height 23
type input "Arabi Can"
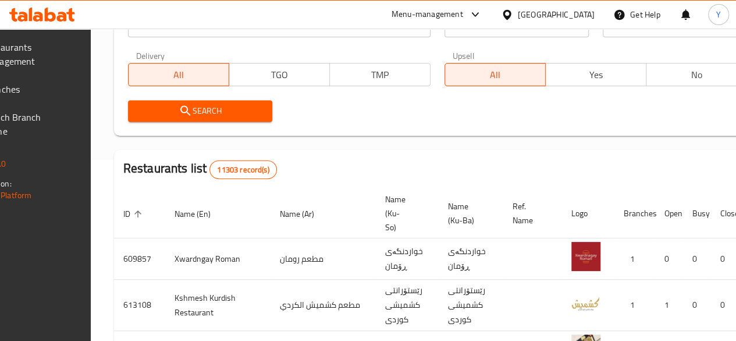
scroll to position [184, 0]
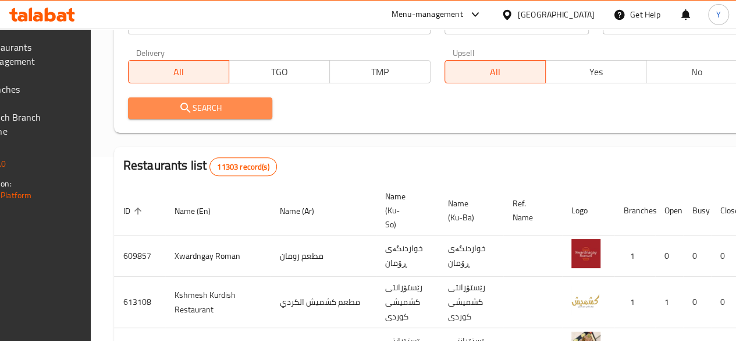
click at [238, 115] on button "Search" at bounding box center [200, 108] width 144 height 22
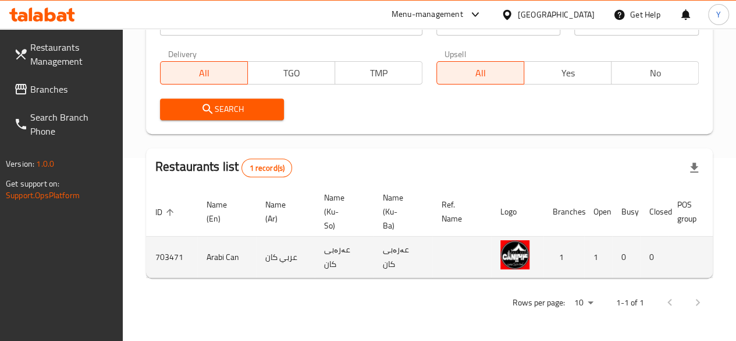
scroll to position [0, 114]
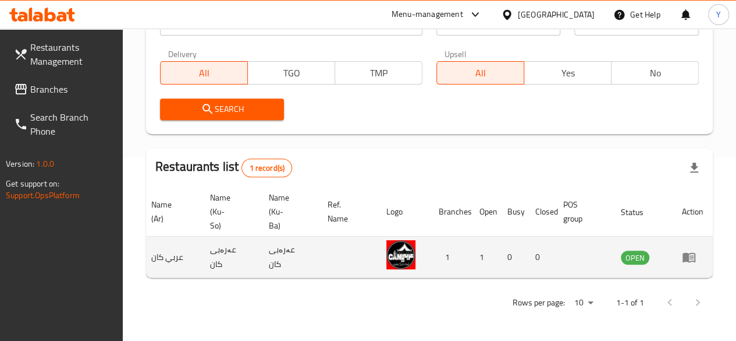
click at [677, 252] on td "enhanced table" at bounding box center [693, 256] width 40 height 41
click at [684, 257] on icon "enhanced table" at bounding box center [689, 258] width 13 height 10
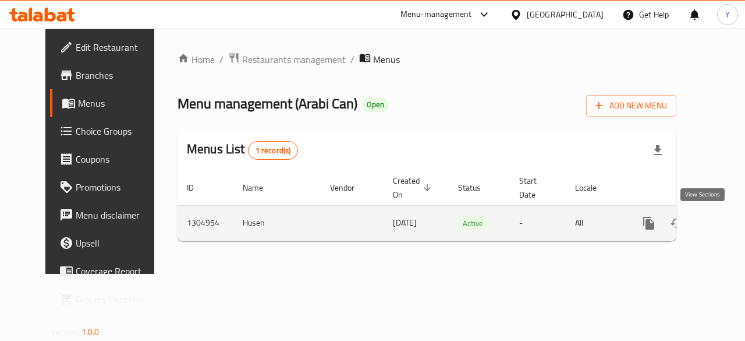
click at [728, 220] on icon "enhanced table" at bounding box center [733, 223] width 10 height 10
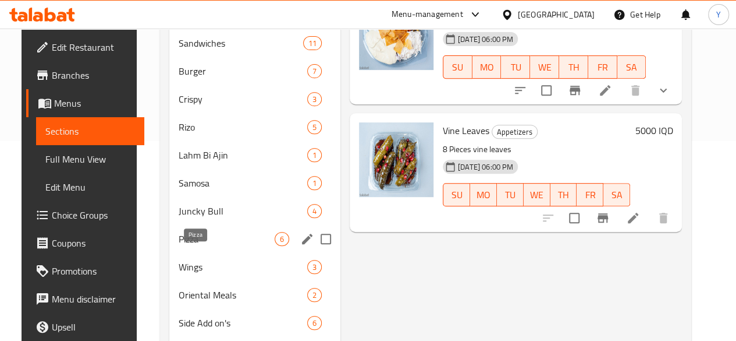
scroll to position [203, 0]
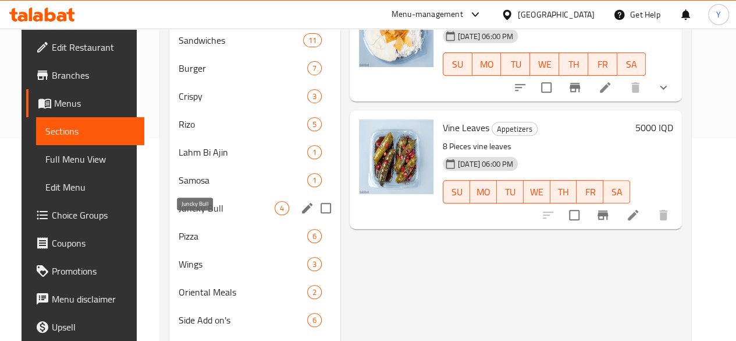
click at [221, 215] on span "Juncky Bull" at bounding box center [227, 208] width 96 height 14
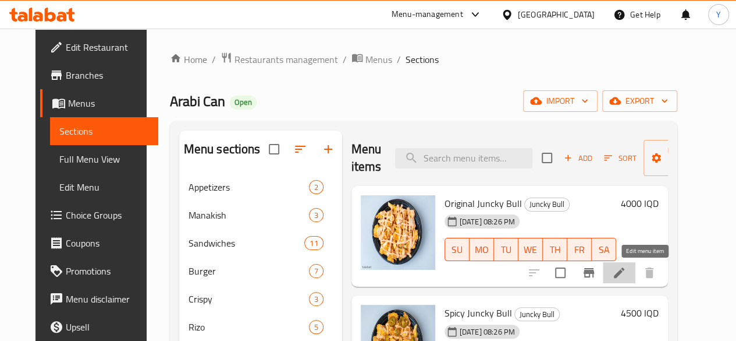
click at [625, 272] on icon at bounding box center [619, 272] width 10 height 10
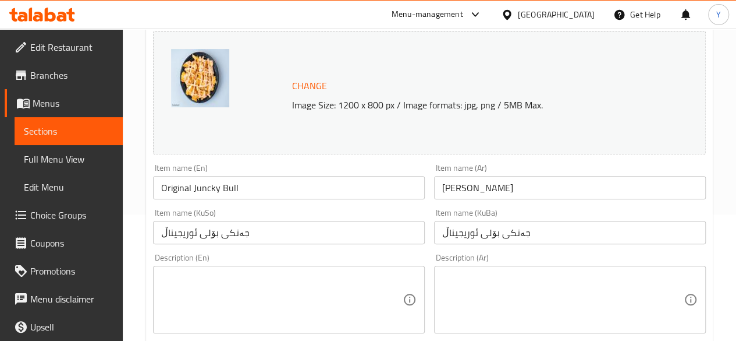
scroll to position [193, 0]
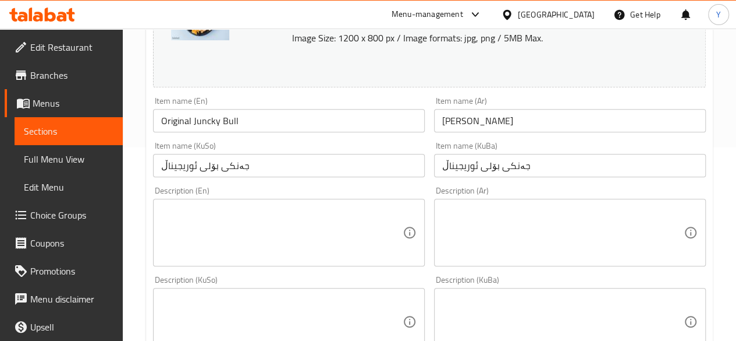
click at [265, 208] on textarea at bounding box center [282, 232] width 242 height 55
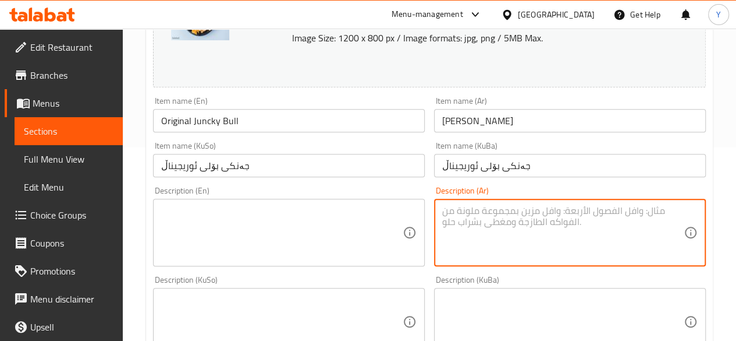
click at [460, 223] on textarea at bounding box center [563, 232] width 242 height 55
type textarea "قطع دجاج مقرمشة,بطاطا [GEOGRAPHIC_DATA],[GEOGRAPHIC_DATA]"
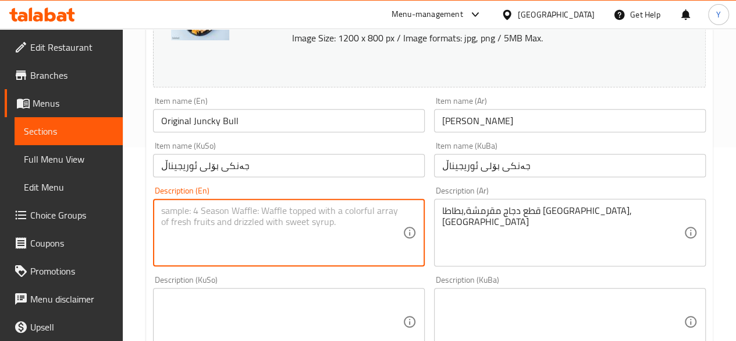
click at [315, 219] on textarea at bounding box center [282, 232] width 242 height 55
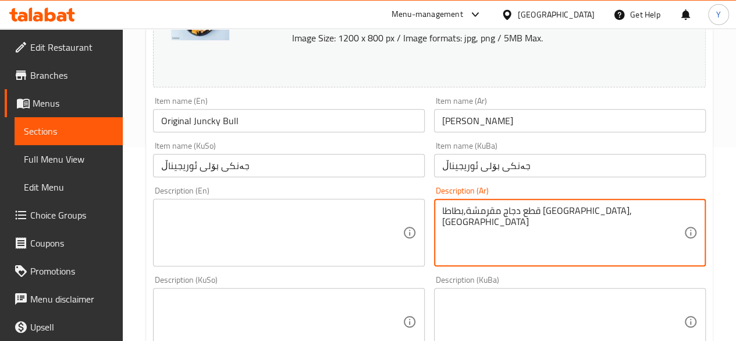
click at [576, 210] on textarea "قطع دجاج مقرمشة,بطاطا [GEOGRAPHIC_DATA],[GEOGRAPHIC_DATA]" at bounding box center [563, 232] width 242 height 55
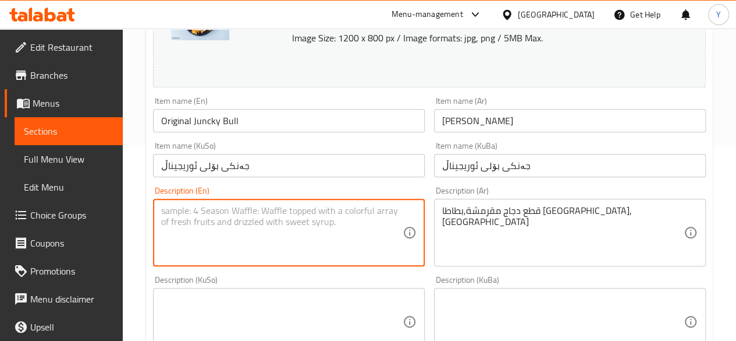
click at [235, 212] on textarea at bounding box center [282, 232] width 242 height 55
paste textarea "Crispy Chicken"
drag, startPoint x: 235, startPoint y: 212, endPoint x: 222, endPoint y: 212, distance: 12.8
click at [222, 212] on textarea "Crispy Chicken, frinech" at bounding box center [282, 232] width 242 height 55
click at [251, 211] on textarea "Crispy Chicken, frinech" at bounding box center [282, 232] width 242 height 55
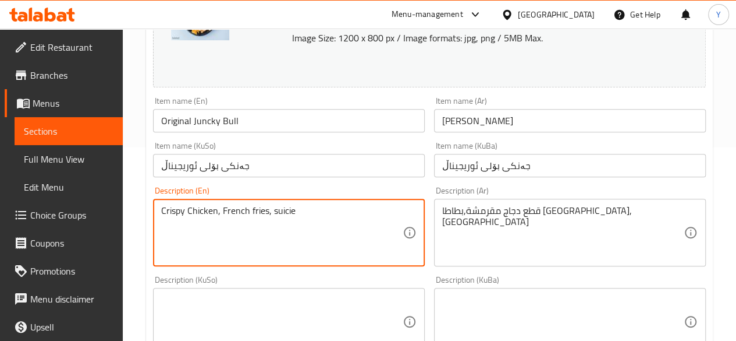
click at [285, 209] on textarea "Crispy Chicken, French fries, suicie" at bounding box center [282, 232] width 242 height 55
drag, startPoint x: 285, startPoint y: 209, endPoint x: 304, endPoint y: 218, distance: 21.3
click at [304, 218] on textarea "Crispy Chicken, French fries, suicie" at bounding box center [282, 232] width 242 height 55
click at [282, 210] on textarea "Crispy Chicken, French fries, suicie" at bounding box center [282, 232] width 242 height 55
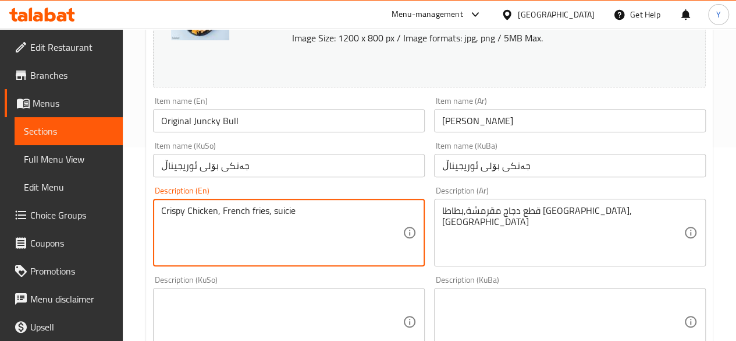
paste textarea "auc"
type textarea "Crispy Chicken, French fries, sauce"
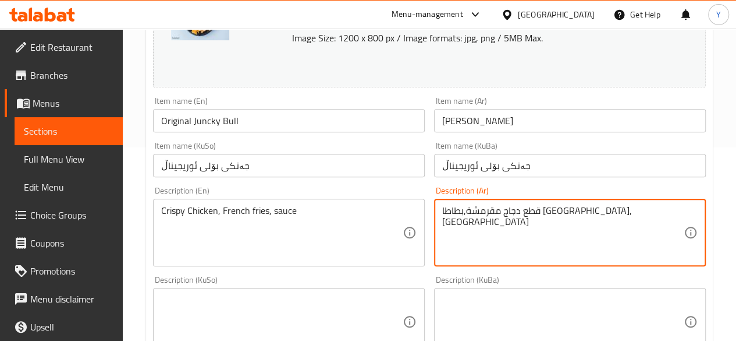
click at [516, 209] on textarea "قطع دجاج مقرمشة,بطاطا [GEOGRAPHIC_DATA],[GEOGRAPHIC_DATA]" at bounding box center [563, 232] width 242 height 55
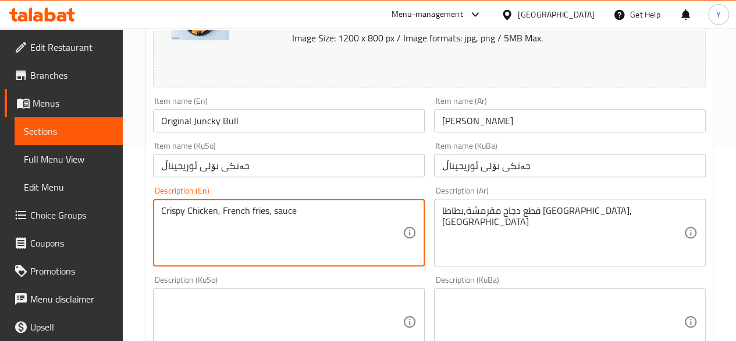
click at [270, 215] on textarea "Crispy Chicken, French fries, sauce" at bounding box center [282, 232] width 242 height 55
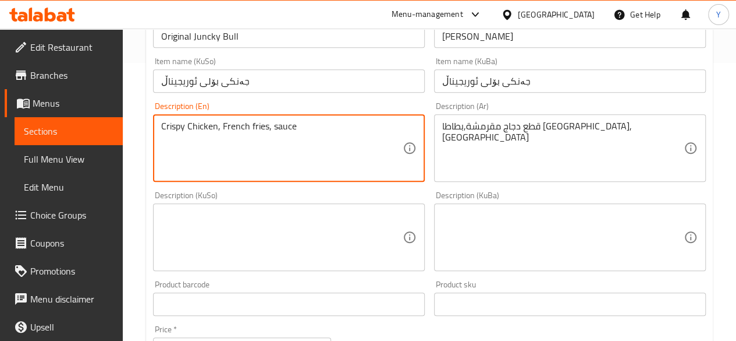
scroll to position [283, 0]
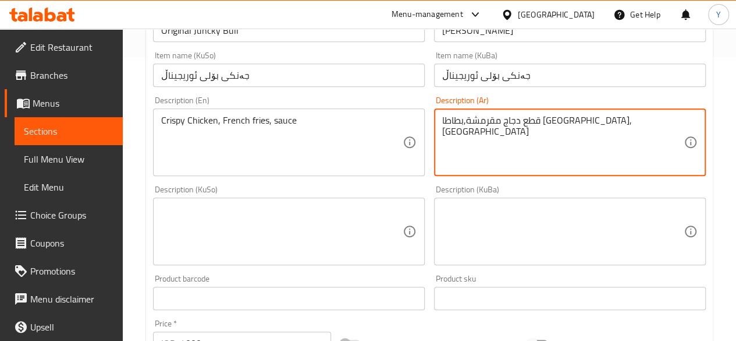
click at [518, 117] on textarea "قطع دجاج مقرمشة,بطاطا [GEOGRAPHIC_DATA], [GEOGRAPHIC_DATA]" at bounding box center [563, 142] width 242 height 55
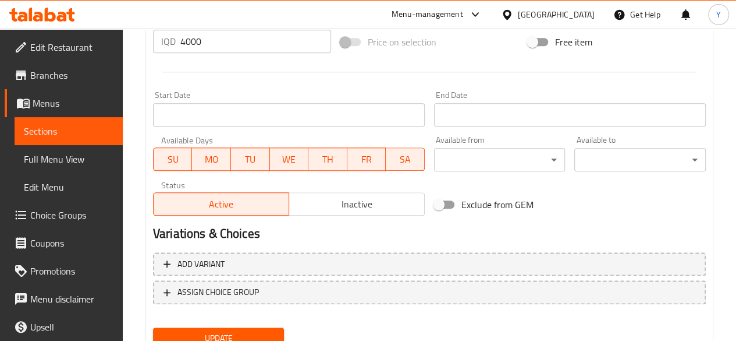
scroll to position [599, 0]
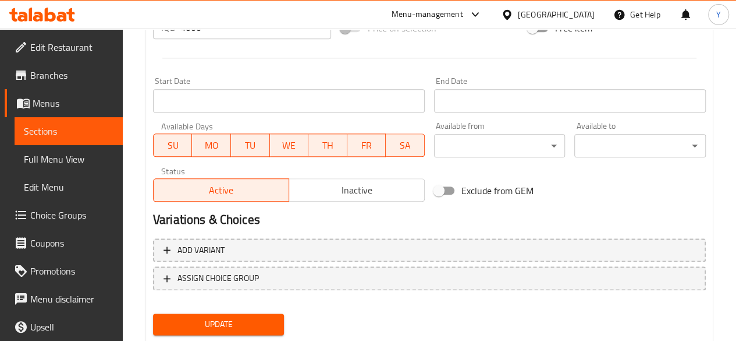
type textarea "قطع دجاج مقرمشة, بطاطا [GEOGRAPHIC_DATA], [GEOGRAPHIC_DATA]"
click at [222, 326] on span "Update" at bounding box center [218, 324] width 113 height 15
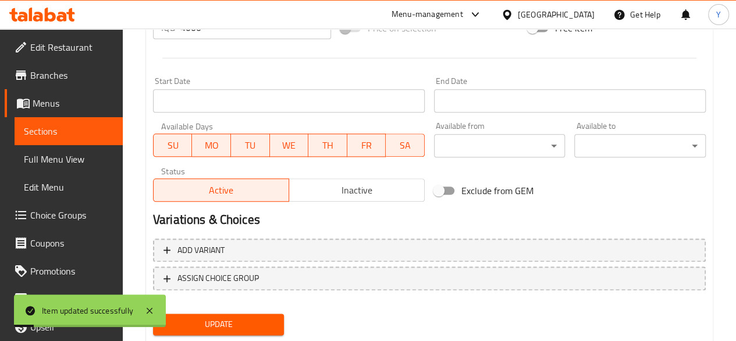
scroll to position [0, 0]
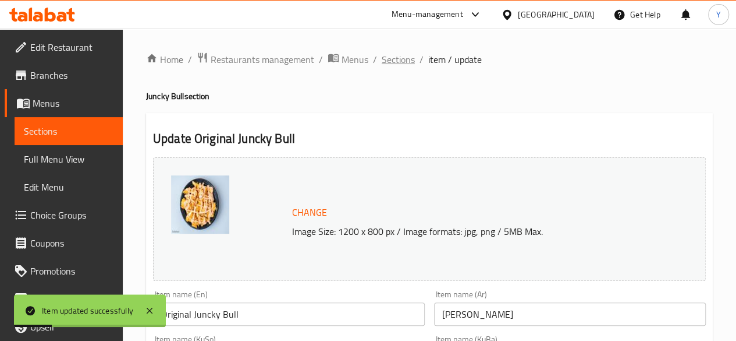
click at [410, 61] on span "Sections" at bounding box center [398, 59] width 33 height 14
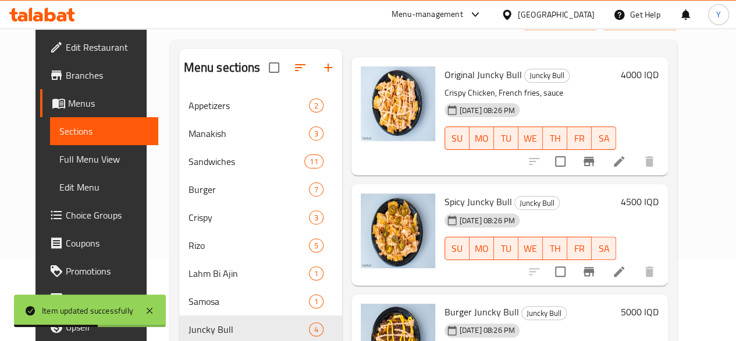
scroll to position [85, 0]
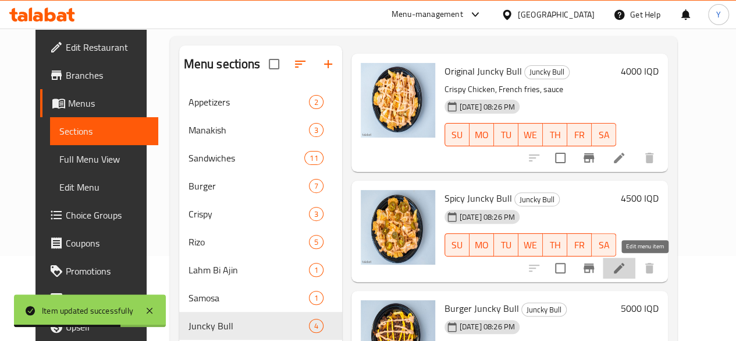
click at [625, 272] on icon at bounding box center [619, 268] width 10 height 10
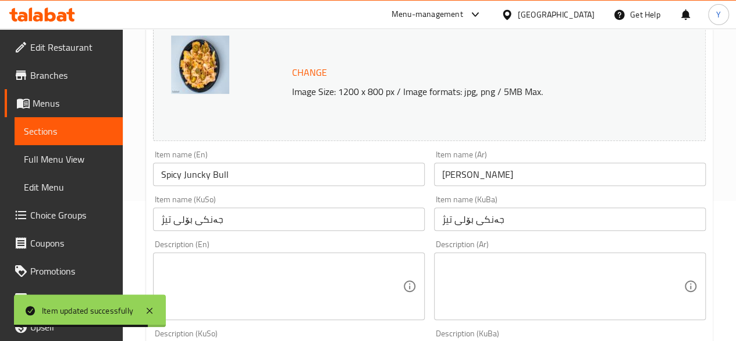
scroll to position [150, 0]
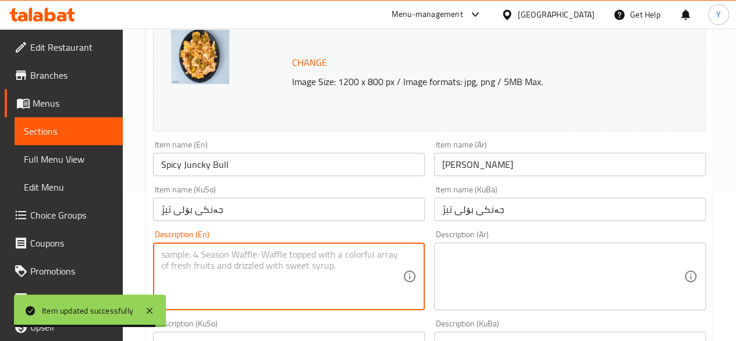
click at [268, 256] on textarea at bounding box center [282, 276] width 242 height 55
paste textarea "Crispy Chicken, French fries, sauce"
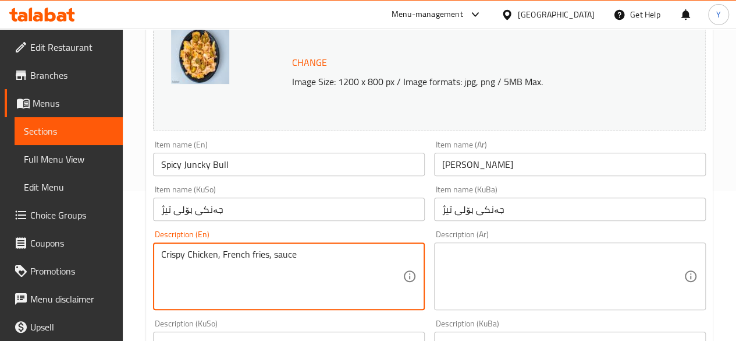
click at [272, 256] on textarea "Crispy Chicken, French fries, sauce" at bounding box center [282, 276] width 242 height 55
type textarea "Crispy Chicken, French fries, spicy sauce"
click at [464, 257] on textarea at bounding box center [563, 276] width 242 height 55
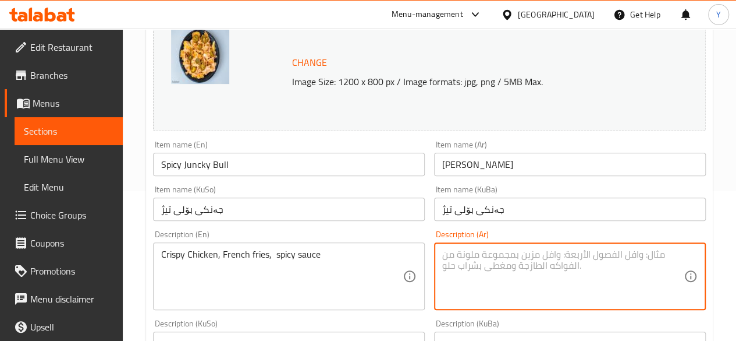
paste textarea "قطع دجاج مقرمشة,بطاطا [GEOGRAPHIC_DATA],[GEOGRAPHIC_DATA]"
click at [445, 257] on textarea "قطع دجاج مقرمشة,بطاطا [GEOGRAPHIC_DATA],[GEOGRAPHIC_DATA]" at bounding box center [563, 276] width 242 height 55
click at [604, 251] on textarea "قطع دجاج مقرمشة,بطاطا [GEOGRAPHIC_DATA],[GEOGRAPHIC_DATA]" at bounding box center [563, 276] width 242 height 55
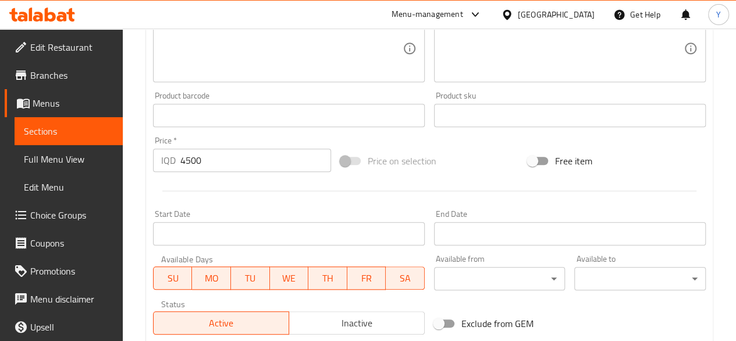
scroll to position [633, 0]
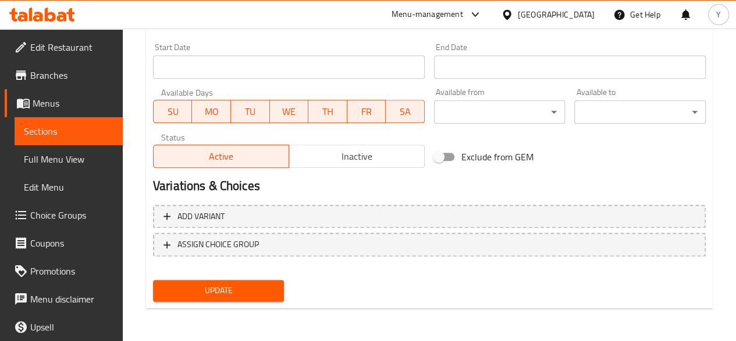
type textarea "قطع دجاج مقرمشة,بطاطا [GEOGRAPHIC_DATA],صوص سبايسي"
click at [261, 293] on span "Update" at bounding box center [218, 290] width 113 height 15
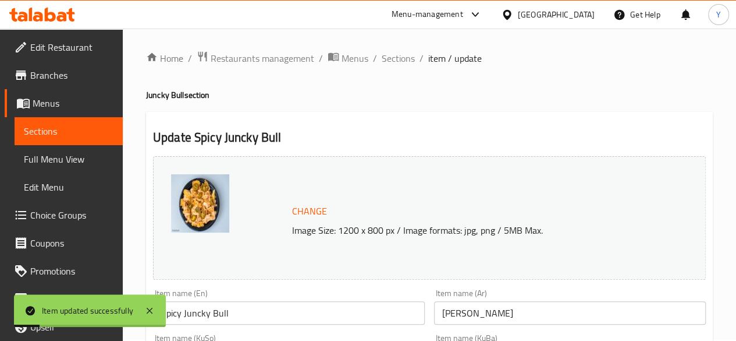
scroll to position [0, 0]
click at [388, 58] on span "Sections" at bounding box center [398, 59] width 33 height 14
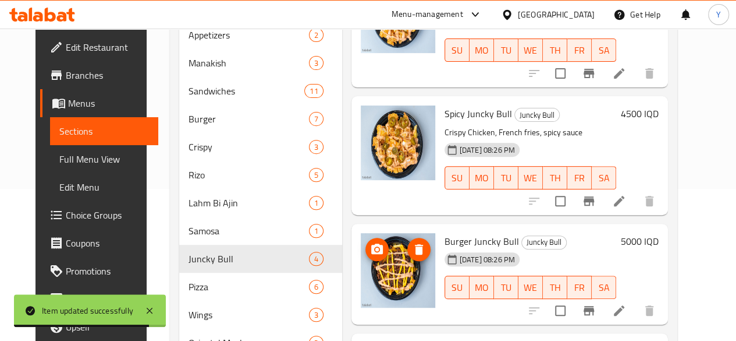
scroll to position [152, 0]
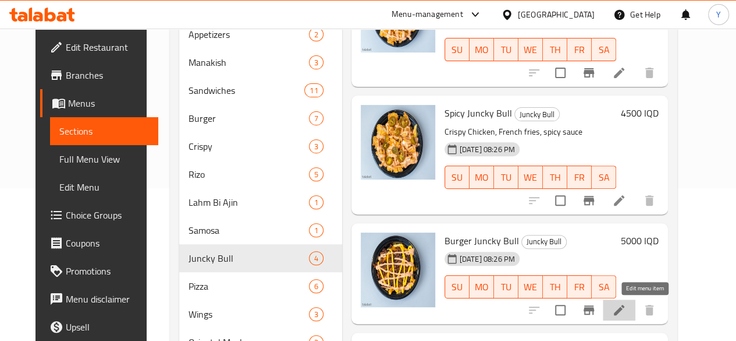
click at [626, 310] on icon at bounding box center [619, 310] width 14 height 14
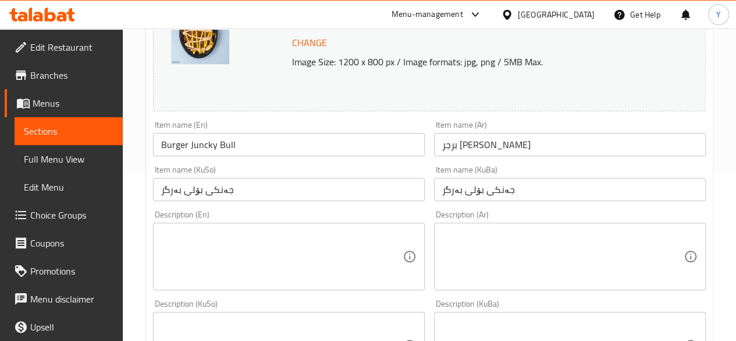
scroll to position [171, 0]
click at [256, 235] on textarea at bounding box center [282, 255] width 242 height 55
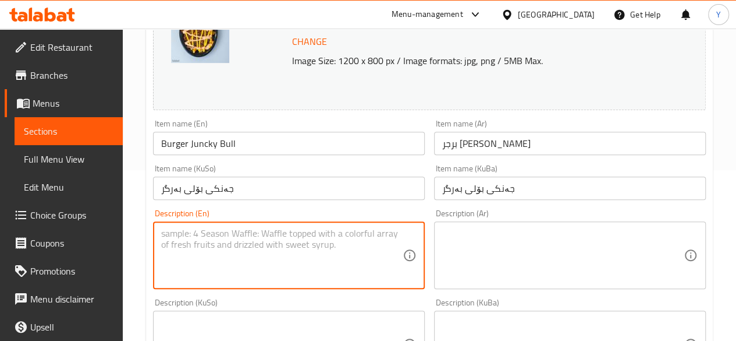
paste textarea "Crispy Chicken, French fries, sauce"
type textarea "Crispy Chicken, French fries, sauce"
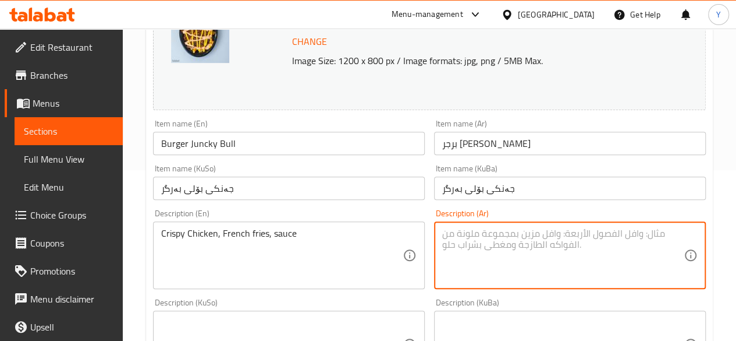
click at [455, 244] on textarea at bounding box center [563, 255] width 242 height 55
paste textarea "قطع دجاج مقرمشة,بطاطا [GEOGRAPHIC_DATA],[GEOGRAPHIC_DATA]"
drag, startPoint x: 518, startPoint y: 232, endPoint x: 572, endPoint y: 238, distance: 53.9
click at [572, 238] on textarea "قطع دجاج مقرمشة,بطاطا [GEOGRAPHIC_DATA],[GEOGRAPHIC_DATA]" at bounding box center [563, 255] width 242 height 55
type textarea "لحم بركر مفروم ,بطاطا مقلية,[GEOGRAPHIC_DATA]"
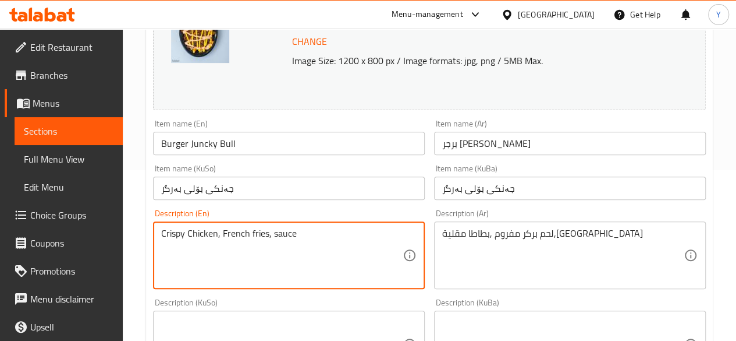
drag, startPoint x: 216, startPoint y: 235, endPoint x: 161, endPoint y: 230, distance: 55.5
click at [189, 233] on textarea "Burger meat , French fries, sauce" at bounding box center [282, 255] width 242 height 55
paste textarea "inced m"
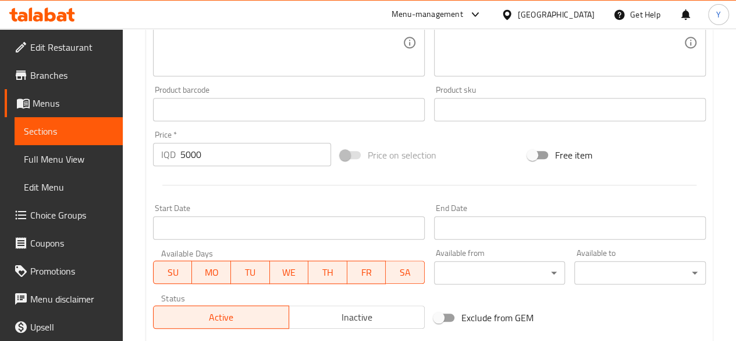
scroll to position [633, 0]
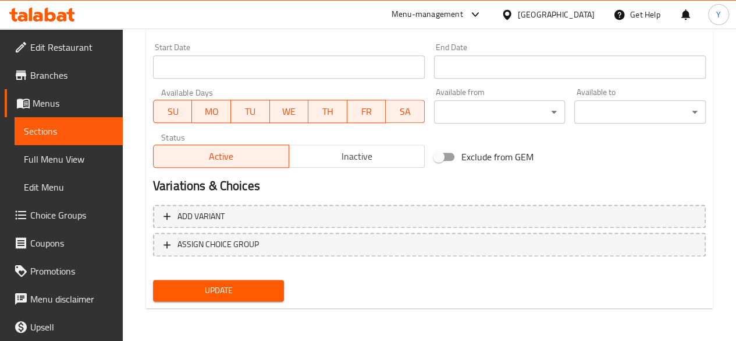
type textarea "Burger minced meat , French fries, sauce"
click at [271, 293] on span "Update" at bounding box center [218, 290] width 113 height 15
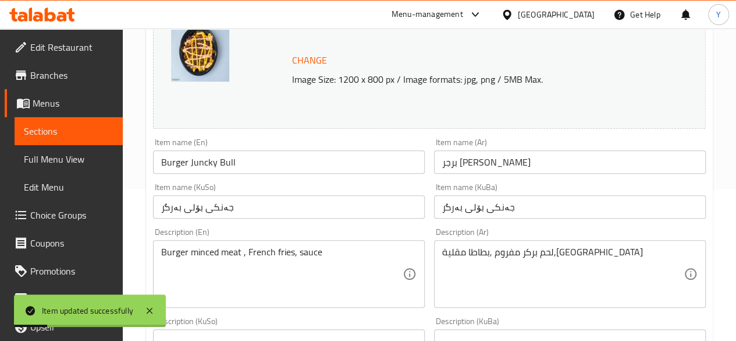
scroll to position [0, 0]
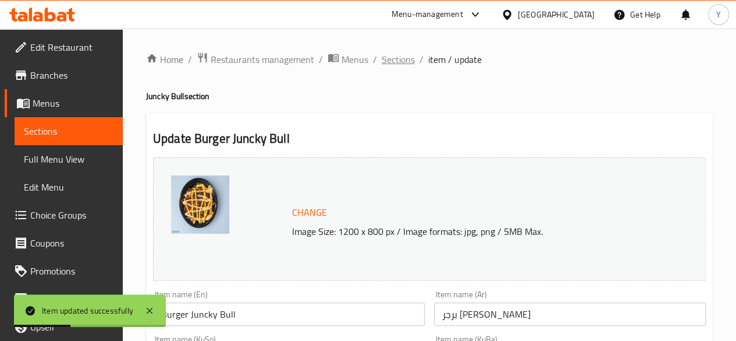
click at [404, 58] on span "Sections" at bounding box center [398, 59] width 33 height 14
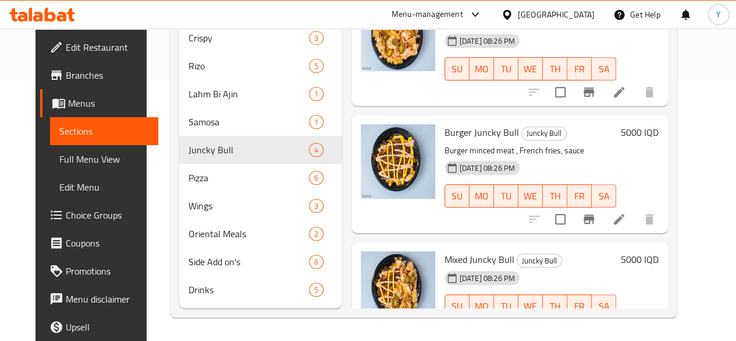
scroll to position [82, 0]
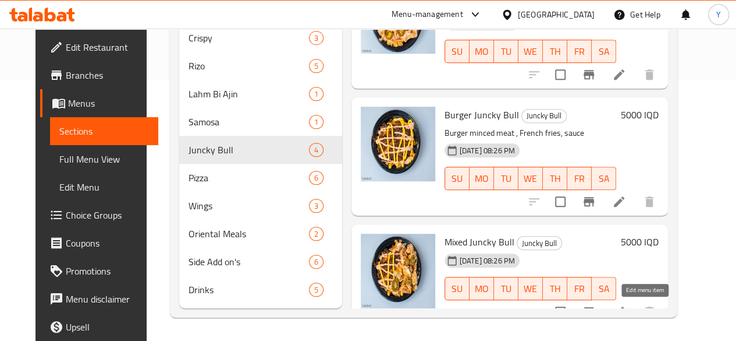
click at [626, 304] on icon at bounding box center [619, 311] width 14 height 14
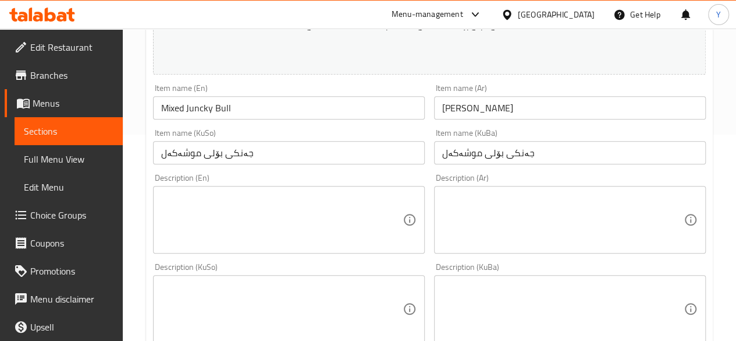
scroll to position [207, 0]
click at [219, 192] on textarea at bounding box center [282, 218] width 242 height 55
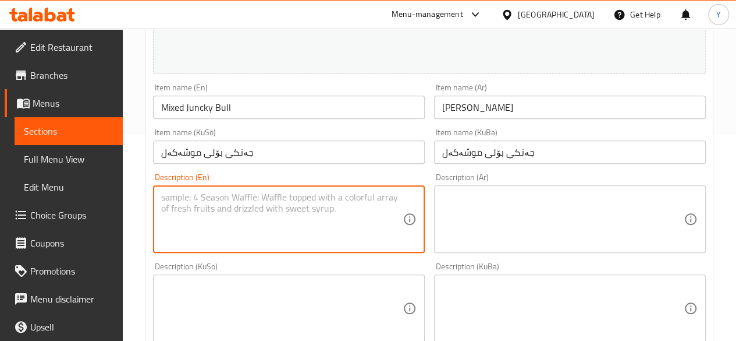
paste textarea "Crispy Chicken, French fries, sauce"
click at [215, 196] on textarea "Crispy Chicken, French fries, sauce" at bounding box center [282, 218] width 242 height 55
type textarea "Crispy Chicken, , French fries, sauce"
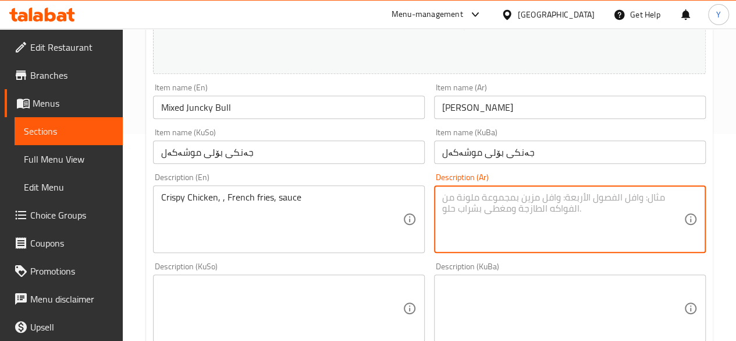
click at [508, 212] on textarea at bounding box center [563, 218] width 242 height 55
paste textarea "قطع دجاج مقرمشة,بطاطا [GEOGRAPHIC_DATA],[GEOGRAPHIC_DATA]"
click at [518, 198] on textarea "قطع دجاج مقرمشة,بطاطا [GEOGRAPHIC_DATA],[GEOGRAPHIC_DATA]" at bounding box center [563, 218] width 242 height 55
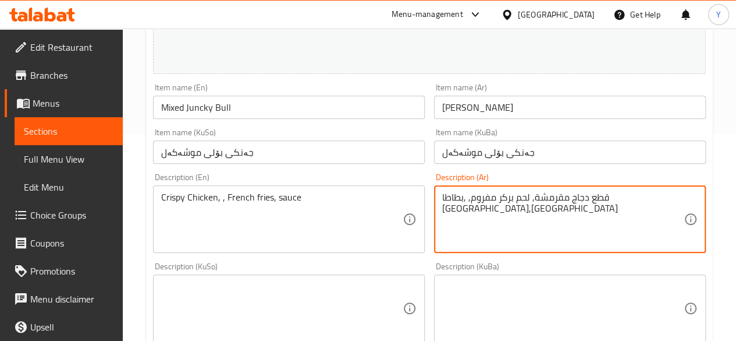
click at [444, 201] on textarea "قطع دجاج مقرمشة, لحم بركر مفروم, ,بطاطا [GEOGRAPHIC_DATA],[GEOGRAPHIC_DATA]" at bounding box center [563, 218] width 242 height 55
click at [666, 197] on textarea "قطع دجاج مقرمشة, لحم بركر مفروم, ,بطاطا [GEOGRAPHIC_DATA],[GEOGRAPHIC_DATA]" at bounding box center [563, 218] width 242 height 55
type textarea "قطع دجاج مقرمشة, لحم بركر مفروم, ,بطاطا [GEOGRAPHIC_DATA],[GEOGRAPHIC_DATA] ,صو…"
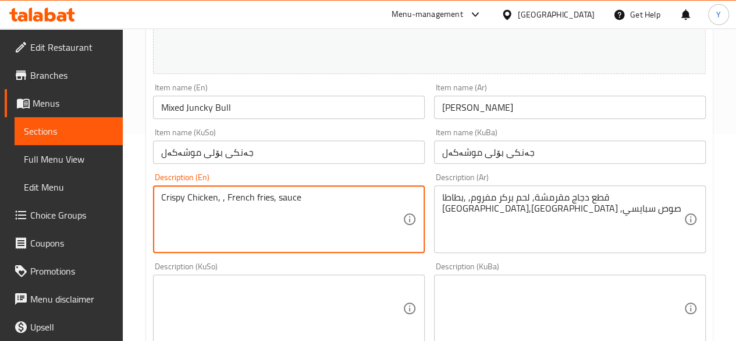
click at [219, 199] on textarea "Crispy Chicken, , French fries, sauce" at bounding box center [282, 218] width 242 height 55
paste textarea "قطع دجاج مقرمشة,بطاطا [GEOGRAPHIC_DATA],[GEOGRAPHIC_DATA]"
paste textarea "minced"
click at [381, 197] on textarea "Crispy Chicken, burger minced meat , French fries, sauce" at bounding box center [282, 218] width 242 height 55
click at [190, 207] on textarea "Crispy Chicken, burger minced meat , French fries, sauce, sauce spicy" at bounding box center [282, 218] width 242 height 55
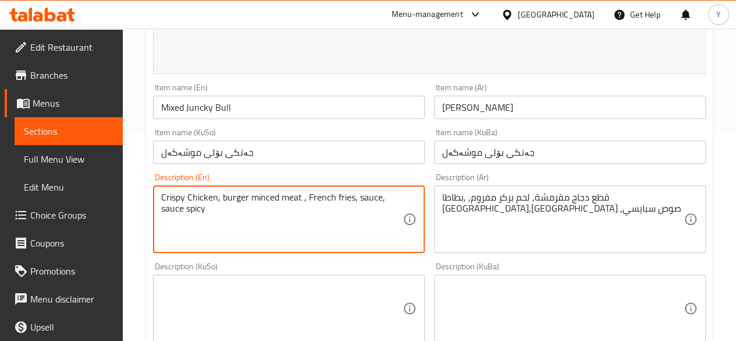
click at [190, 207] on textarea "Crispy Chicken, burger minced meat , French fries, sauce, sauce spicy" at bounding box center [282, 218] width 242 height 55
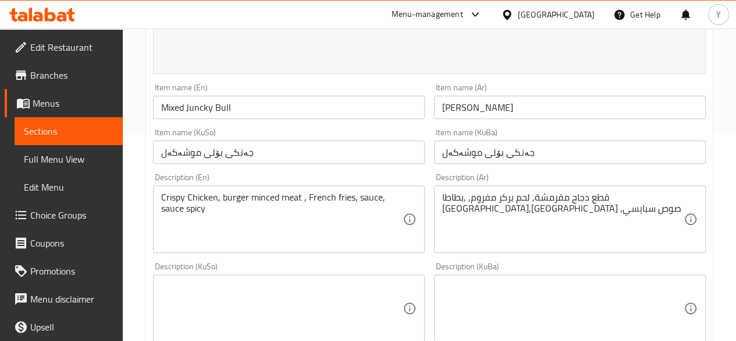
click at [160, 209] on div "Crispy Chicken, burger minced meat , French fries, sauce, sauce spicy Descripti…" at bounding box center [289, 219] width 272 height 68
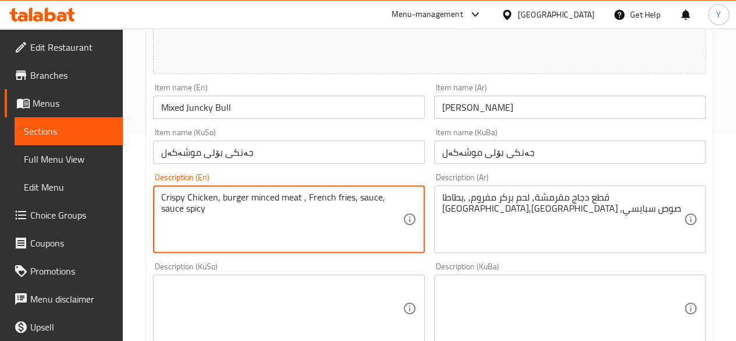
click at [382, 197] on textarea "Crispy Chicken, burger minced meat , French fries, sauce, sauce spicy" at bounding box center [282, 218] width 242 height 55
paste textarea "picys"
click at [215, 214] on textarea "Crispy Chicken, burger minced meat , French fries, sauce, spicysauce spicy" at bounding box center [282, 218] width 242 height 55
click at [179, 206] on textarea "Crispy Chicken, burger minced meat , French fries, sauce, spicysauce" at bounding box center [282, 218] width 242 height 55
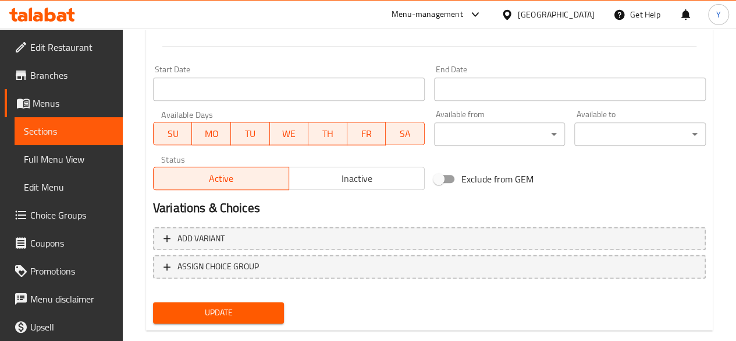
scroll to position [633, 0]
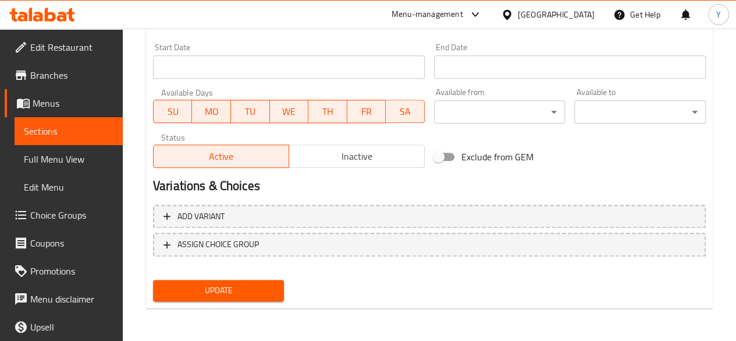
type textarea "Crispy Chicken, burger minced meat , French fries, sauce, spicy sauce"
click at [247, 283] on span "Update" at bounding box center [218, 290] width 113 height 15
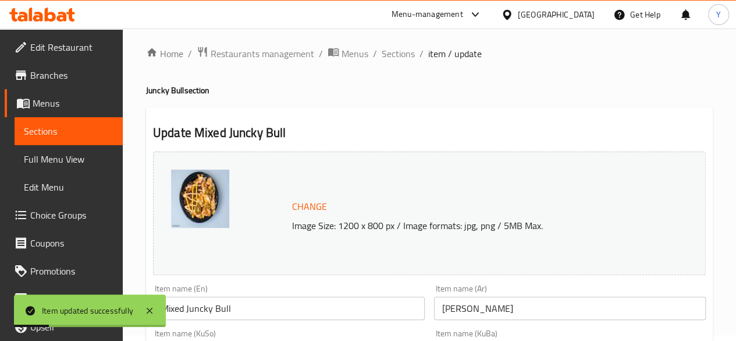
scroll to position [0, 0]
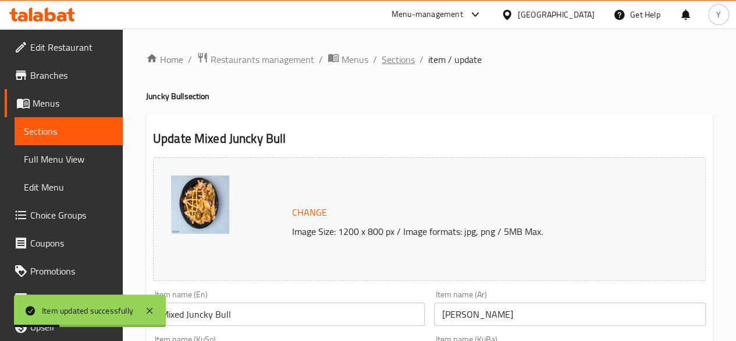
click at [412, 58] on span "Sections" at bounding box center [398, 59] width 33 height 14
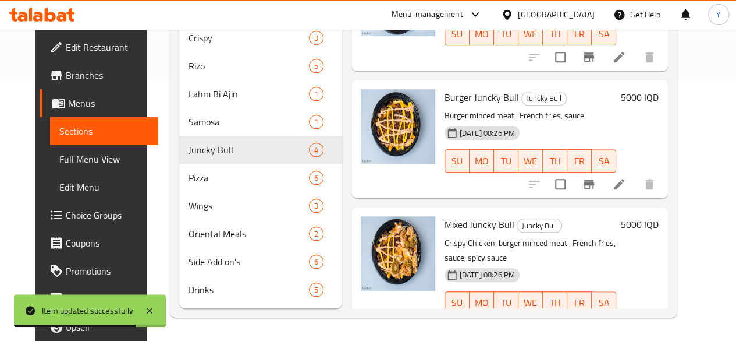
scroll to position [278, 0]
